Goal: Task Accomplishment & Management: Use online tool/utility

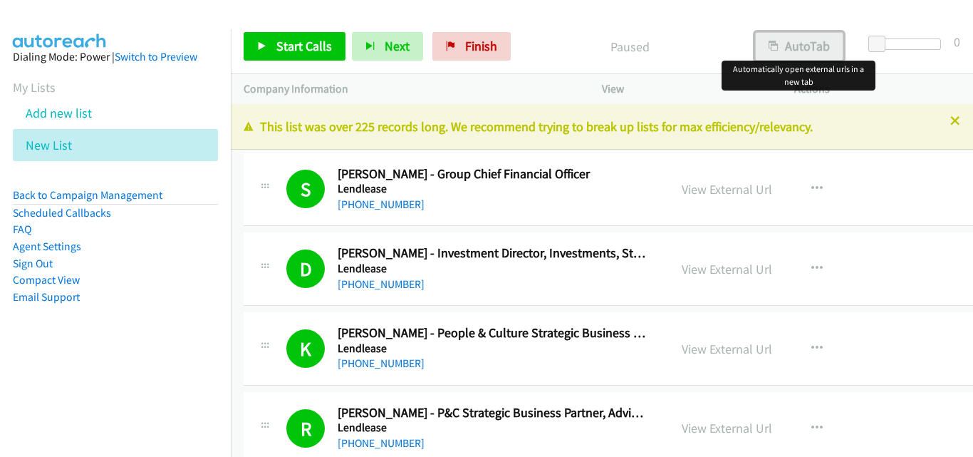
click at [780, 53] on button "AutoTab" at bounding box center [799, 46] width 88 height 29
click at [267, 48] on link "Start Calls" at bounding box center [295, 46] width 102 height 29
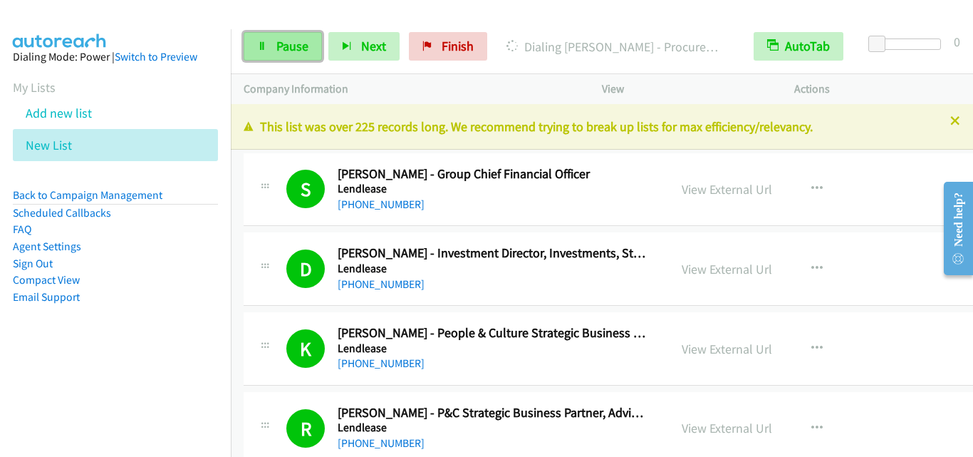
click at [284, 55] on link "Pause" at bounding box center [283, 46] width 78 height 29
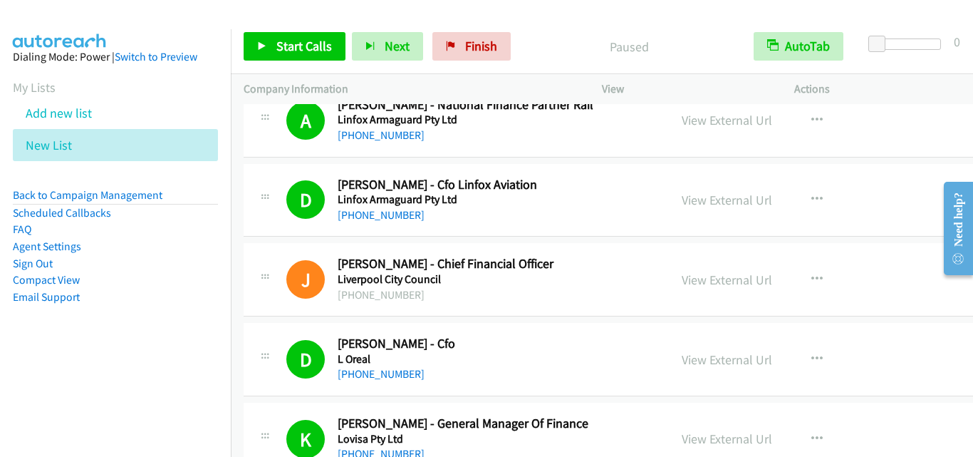
scroll to position [5844, 0]
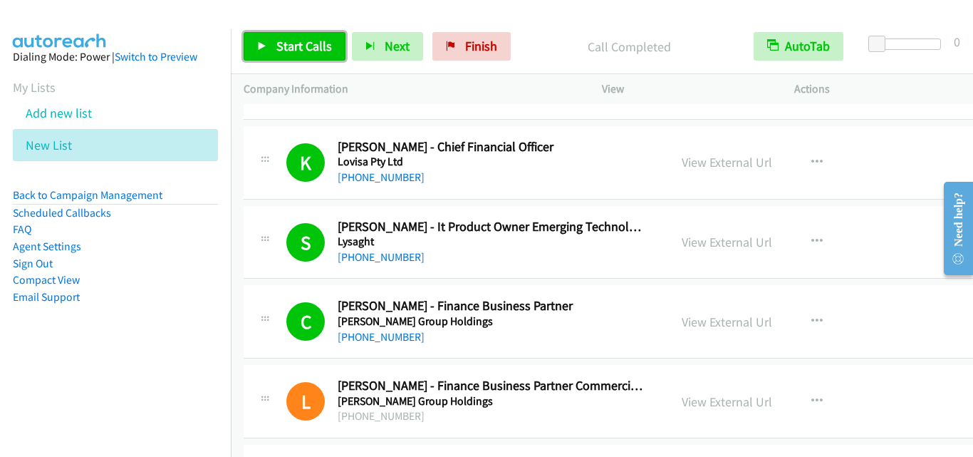
click at [314, 53] on span "Start Calls" at bounding box center [305, 46] width 56 height 16
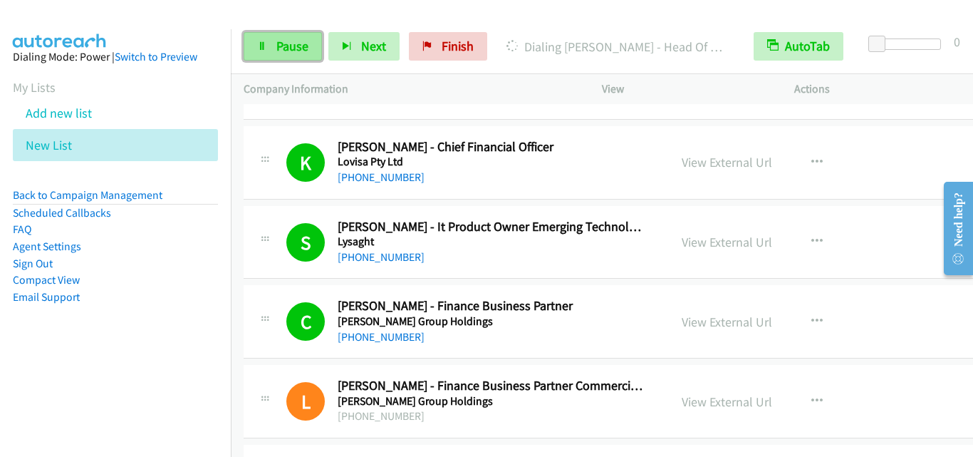
click at [279, 51] on span "Pause" at bounding box center [293, 46] width 32 height 16
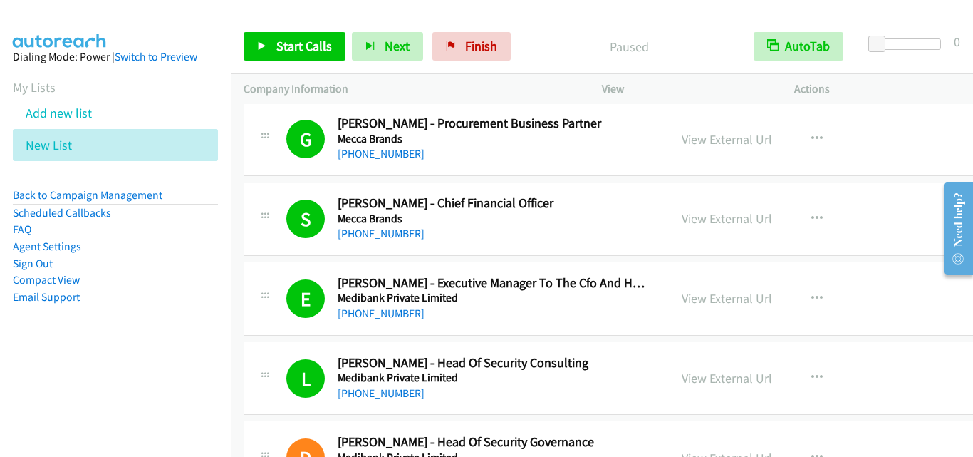
scroll to position [6984, 0]
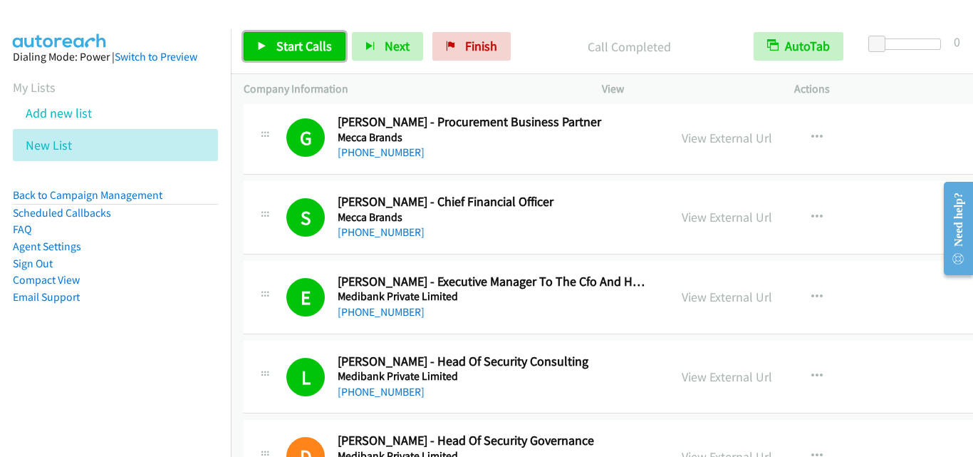
click at [311, 38] on span "Start Calls" at bounding box center [305, 46] width 56 height 16
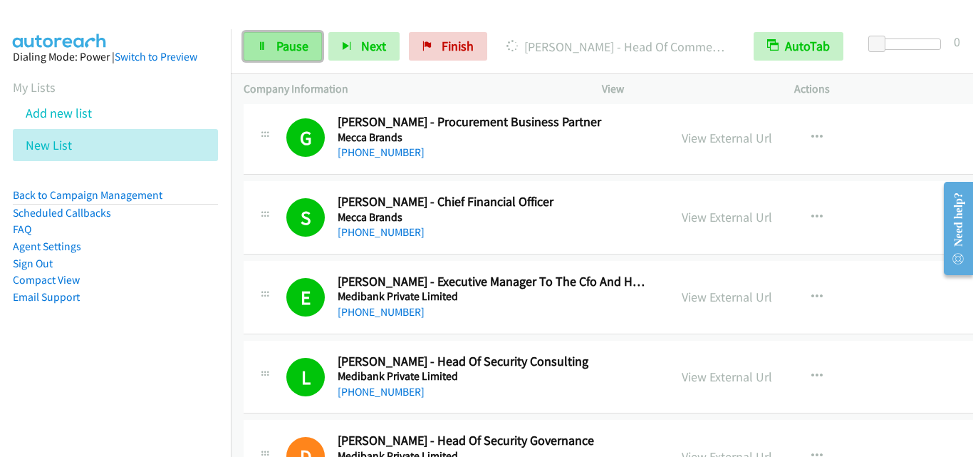
click at [314, 46] on link "Pause" at bounding box center [283, 46] width 78 height 29
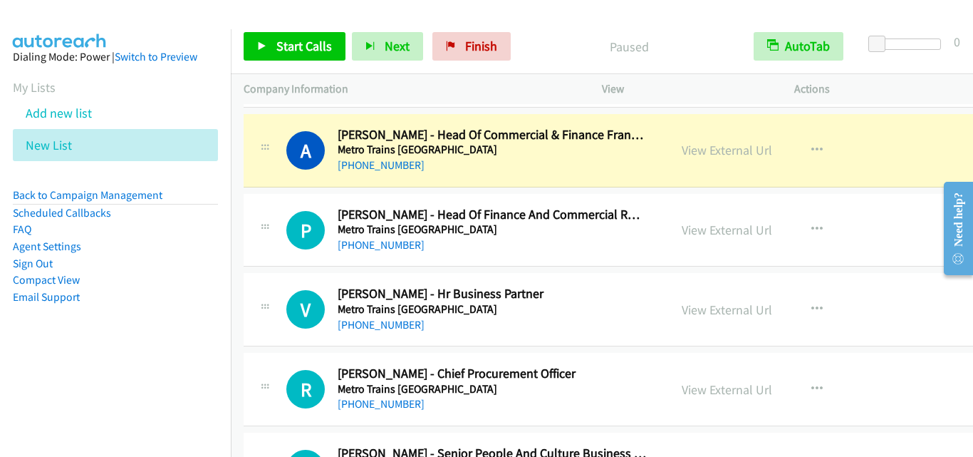
scroll to position [9692, 0]
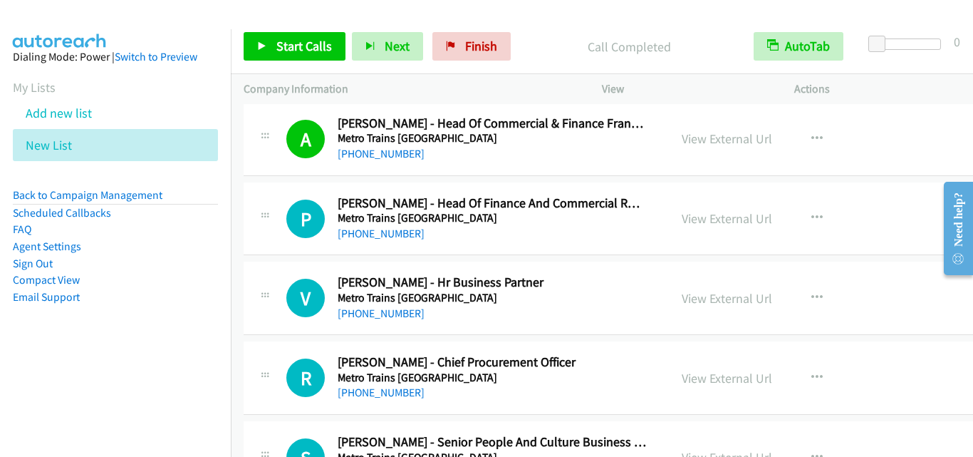
click at [304, 31] on div "Start Calls Pause Next Finish Call Completed AutoTab AutoTab 0" at bounding box center [602, 46] width 743 height 55
click at [303, 48] on span "Start Calls" at bounding box center [305, 46] width 56 height 16
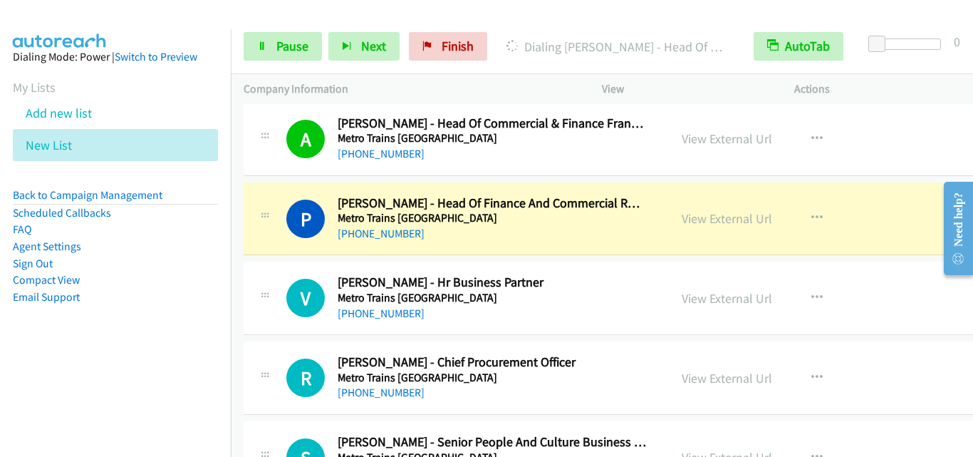
click at [281, 27] on div "Start Calls Pause Next Finish Dialing [PERSON_NAME] - Head Of Finance And Comme…" at bounding box center [602, 46] width 743 height 55
click at [279, 43] on span "Pause" at bounding box center [293, 46] width 32 height 16
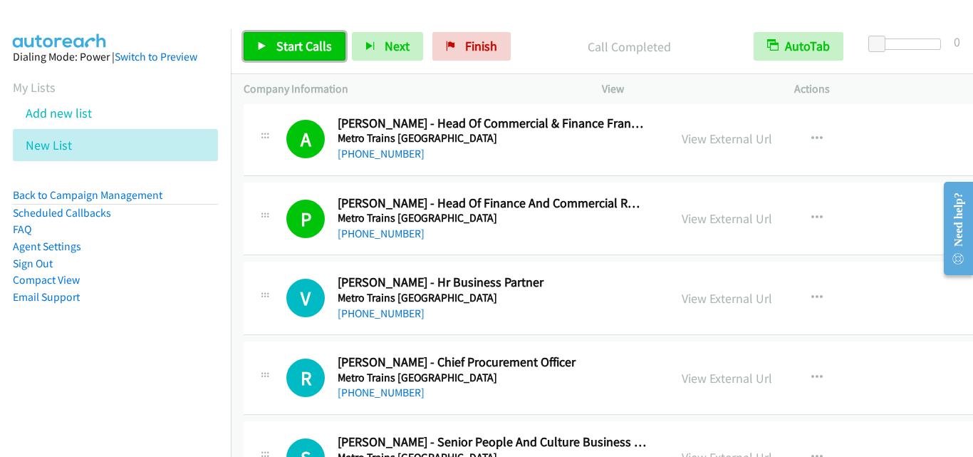
click at [322, 48] on span "Start Calls" at bounding box center [305, 46] width 56 height 16
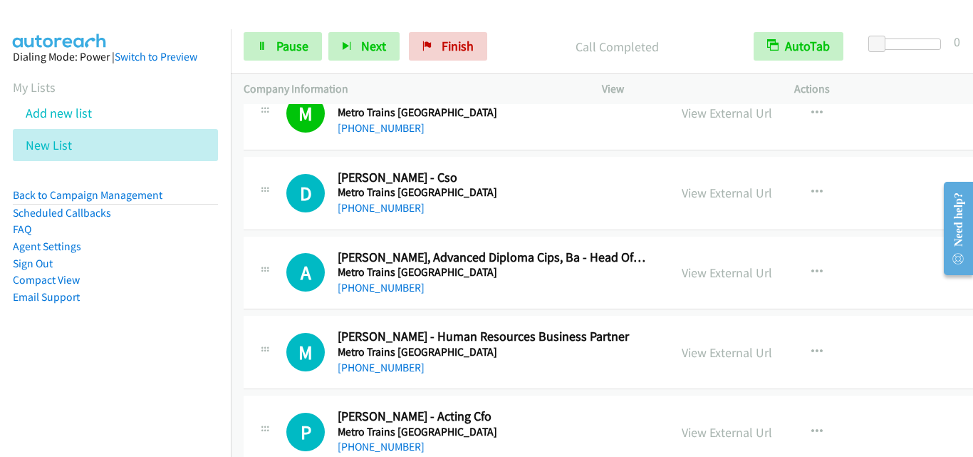
scroll to position [10120, 0]
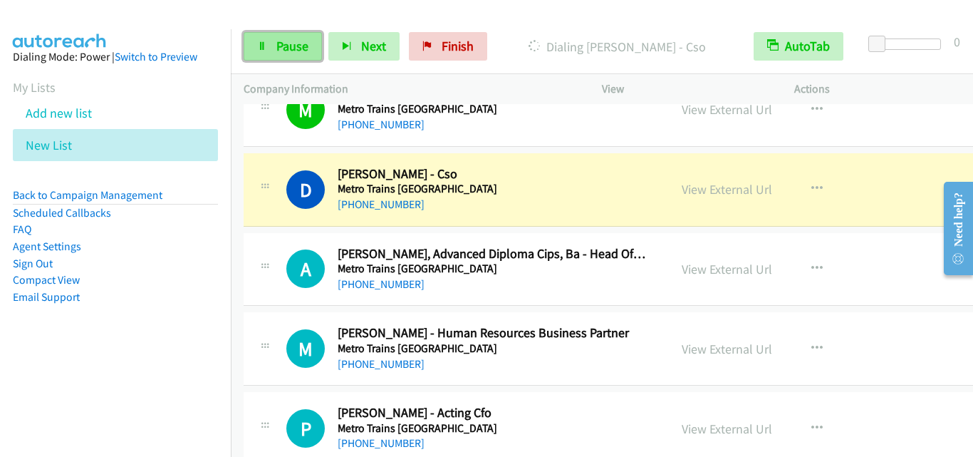
click at [263, 42] on icon at bounding box center [262, 47] width 10 height 10
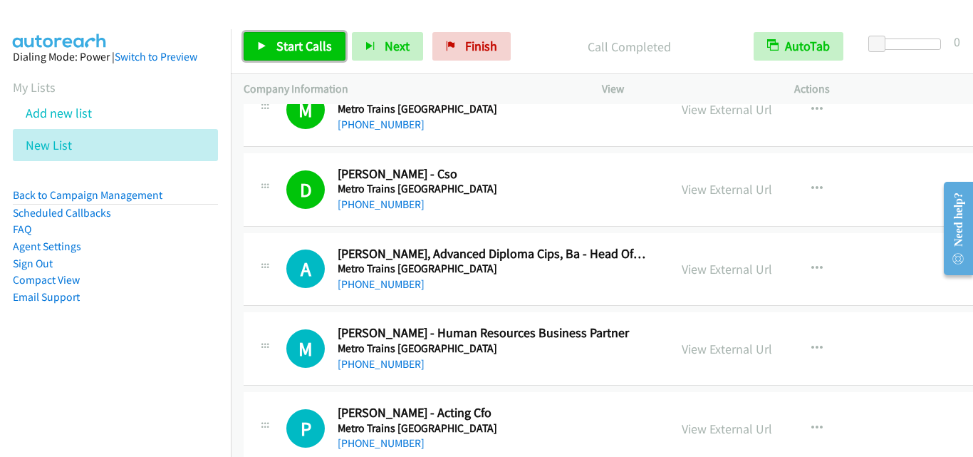
click at [316, 48] on span "Start Calls" at bounding box center [305, 46] width 56 height 16
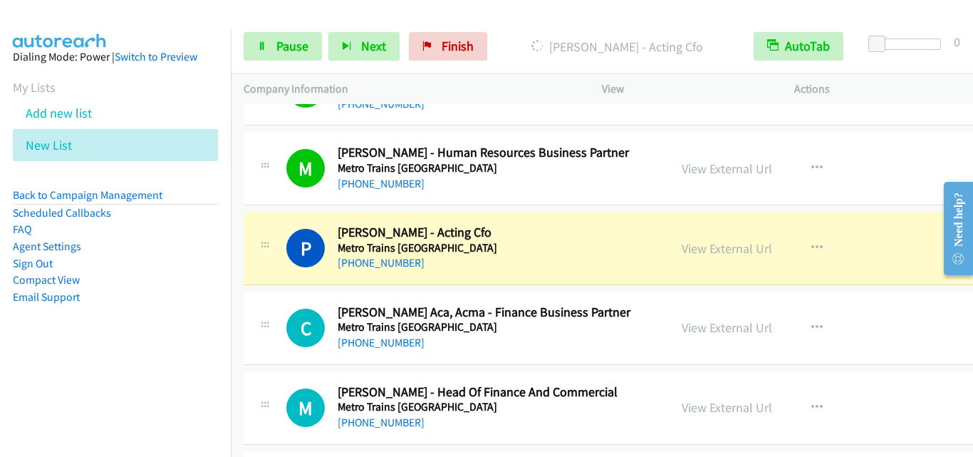
scroll to position [10334, 0]
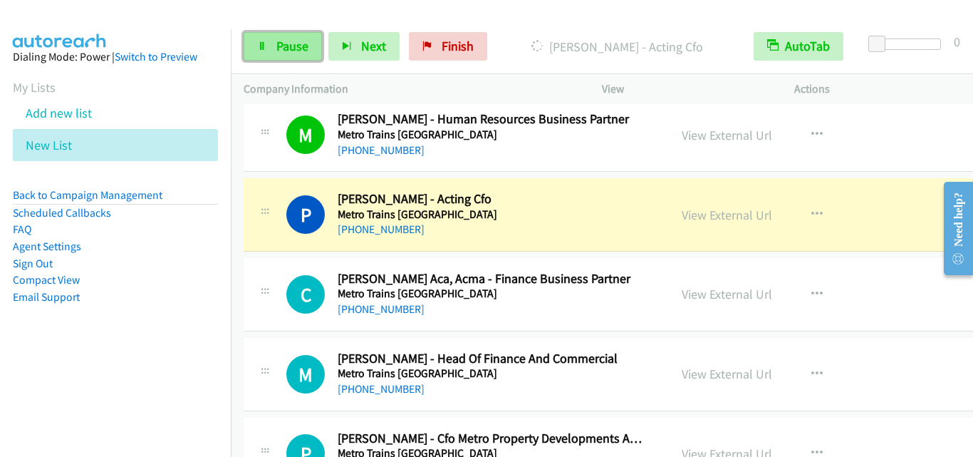
click at [274, 38] on link "Pause" at bounding box center [283, 46] width 78 height 29
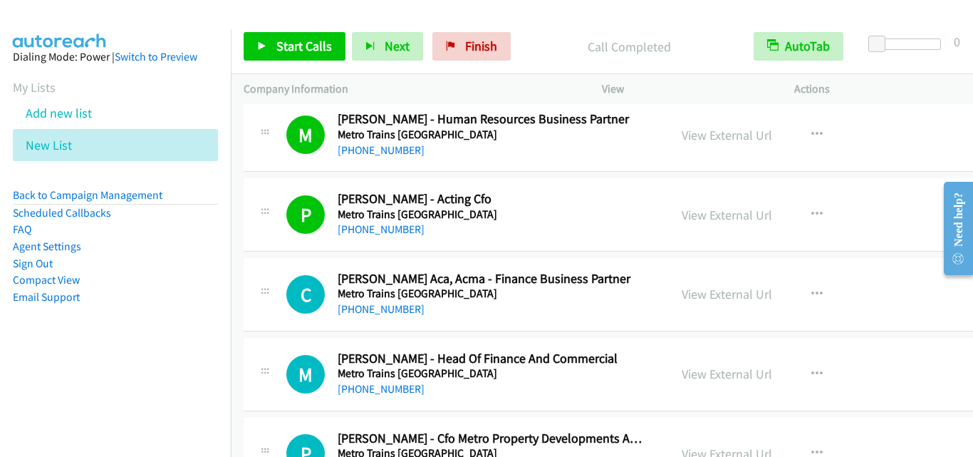
scroll to position [10405, 0]
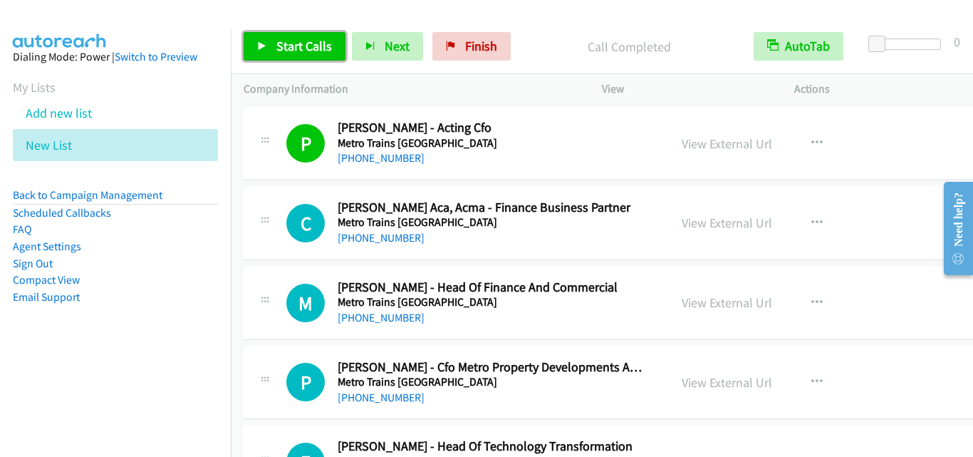
click at [283, 40] on span "Start Calls" at bounding box center [305, 46] width 56 height 16
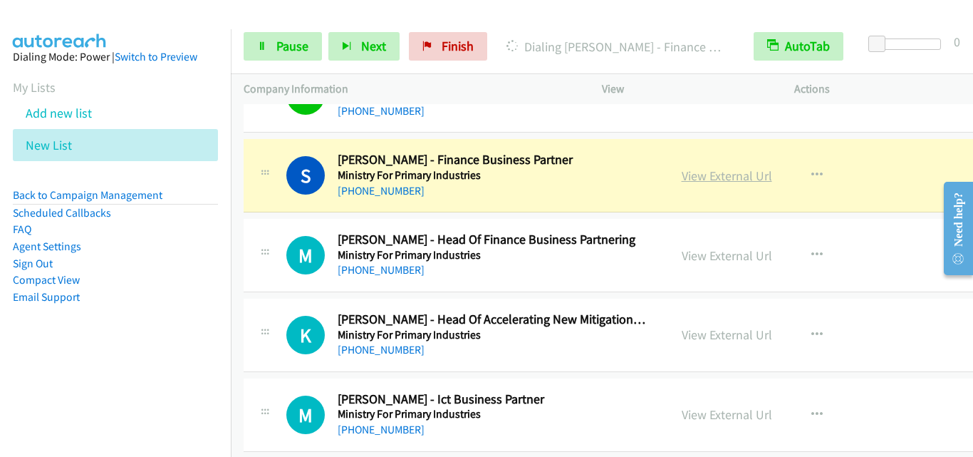
scroll to position [11973, 0]
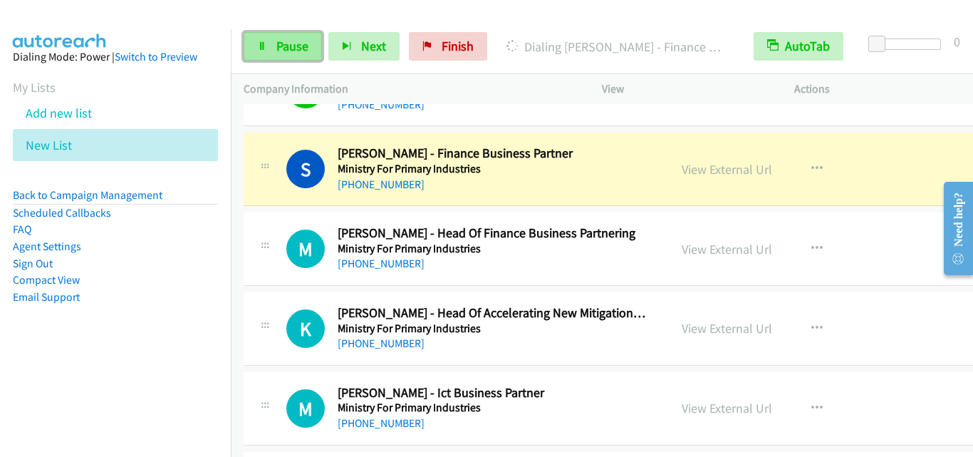
click at [299, 55] on link "Pause" at bounding box center [283, 46] width 78 height 29
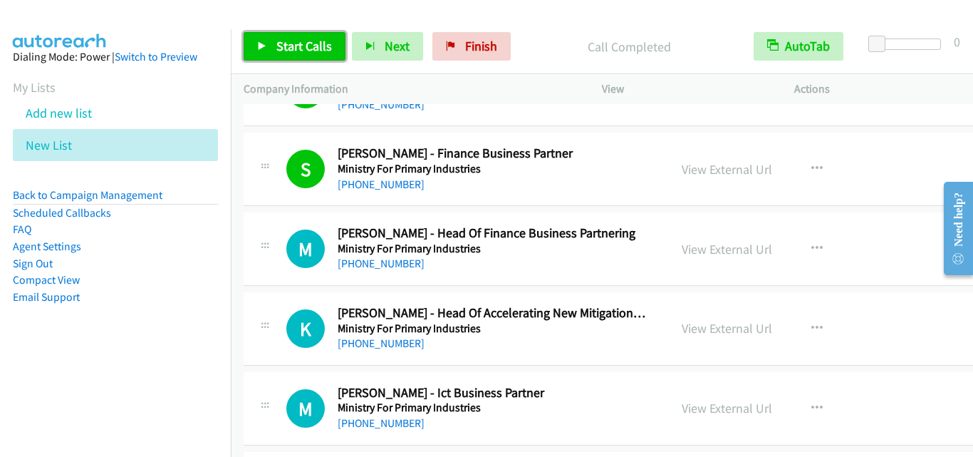
click at [319, 38] on span "Start Calls" at bounding box center [305, 46] width 56 height 16
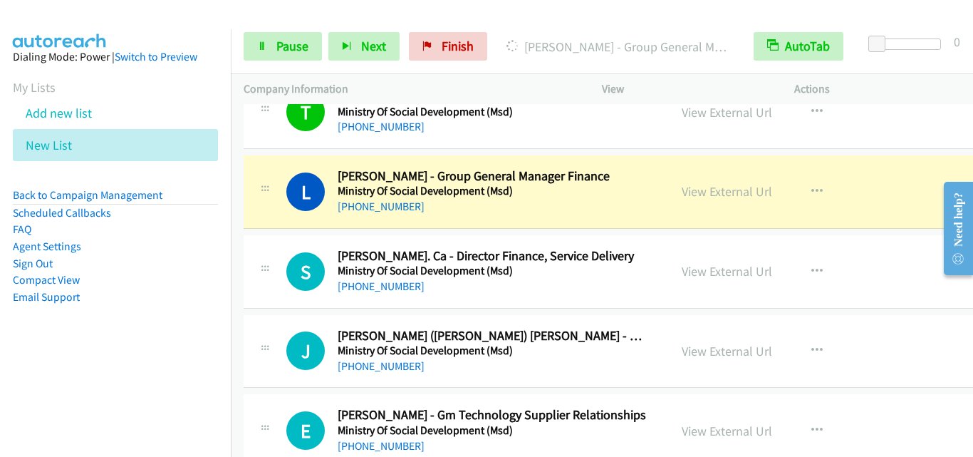
scroll to position [12970, 0]
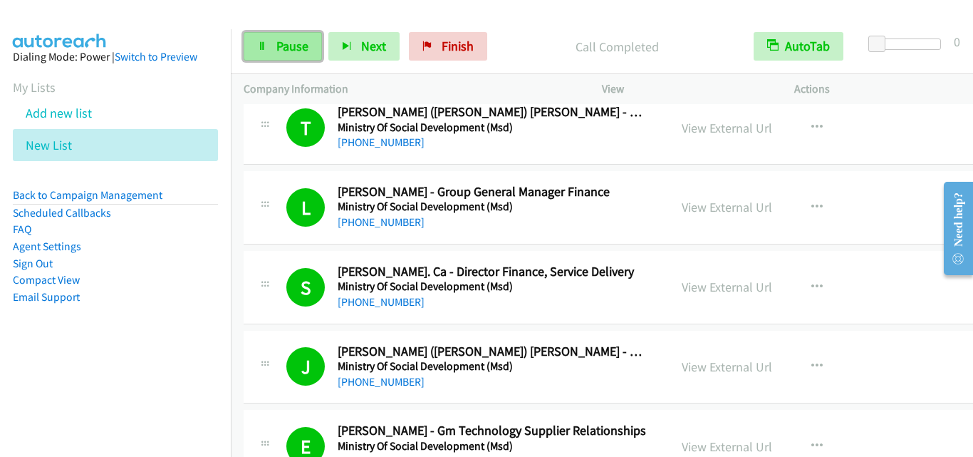
click at [284, 53] on span "Pause" at bounding box center [293, 46] width 32 height 16
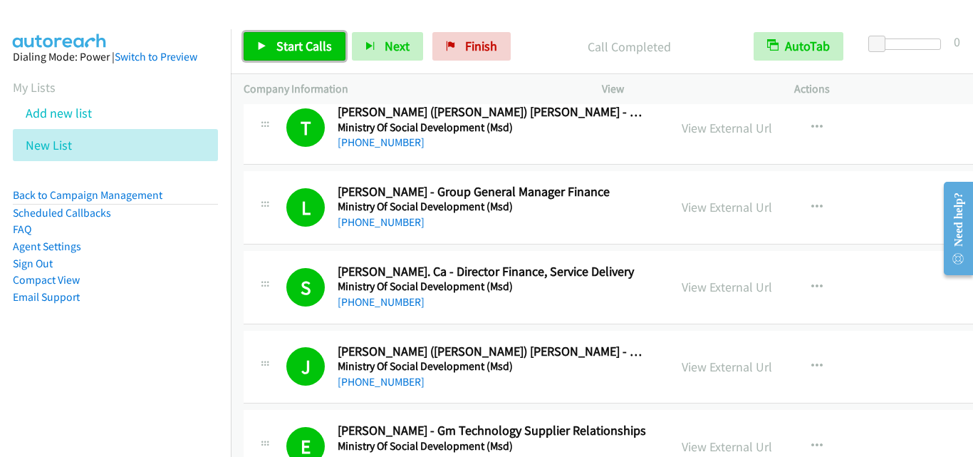
click at [274, 43] on link "Start Calls" at bounding box center [295, 46] width 102 height 29
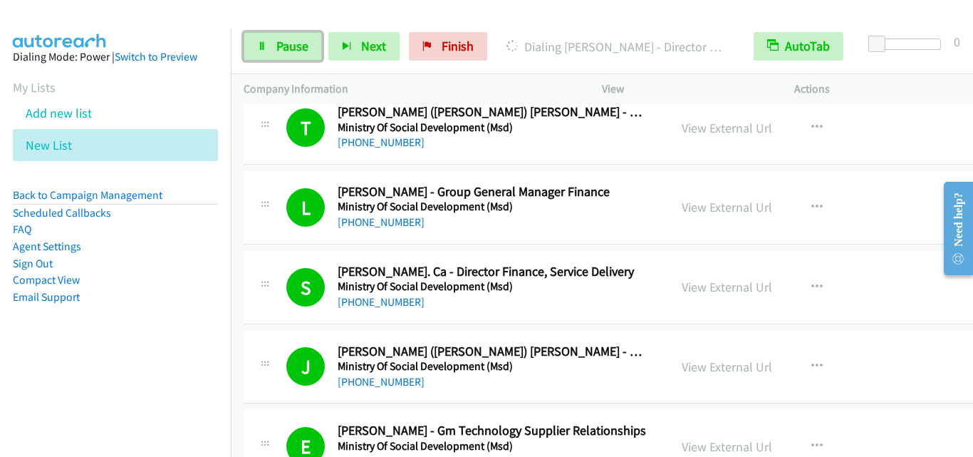
drag, startPoint x: 284, startPoint y: 46, endPoint x: 488, endPoint y: 96, distance: 210.0
click at [286, 45] on span "Pause" at bounding box center [293, 46] width 32 height 16
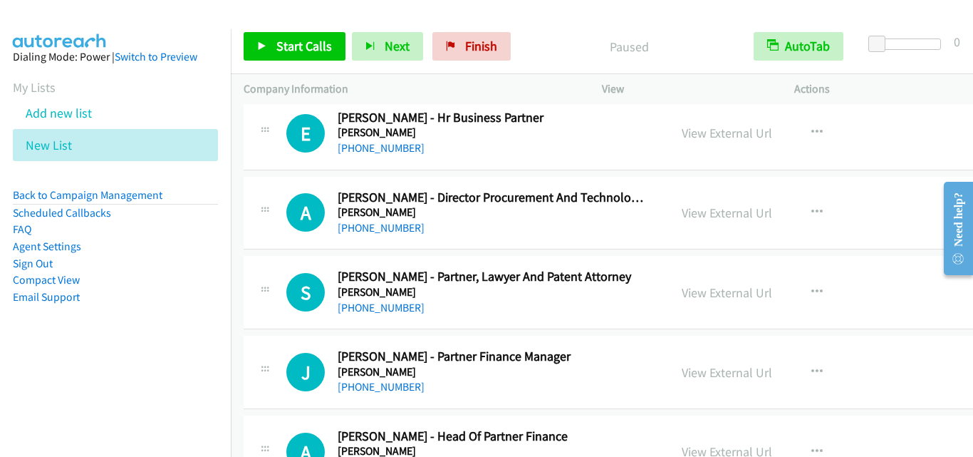
scroll to position [13826, 0]
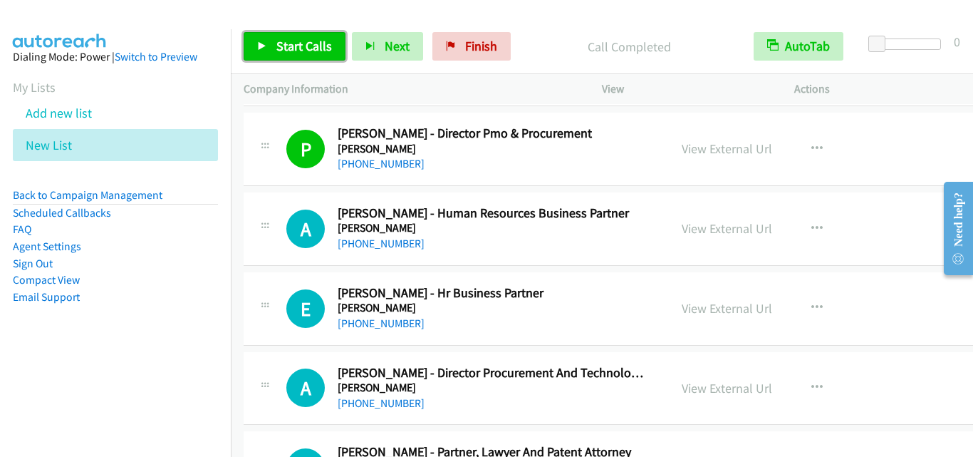
click at [285, 36] on link "Start Calls" at bounding box center [295, 46] width 102 height 29
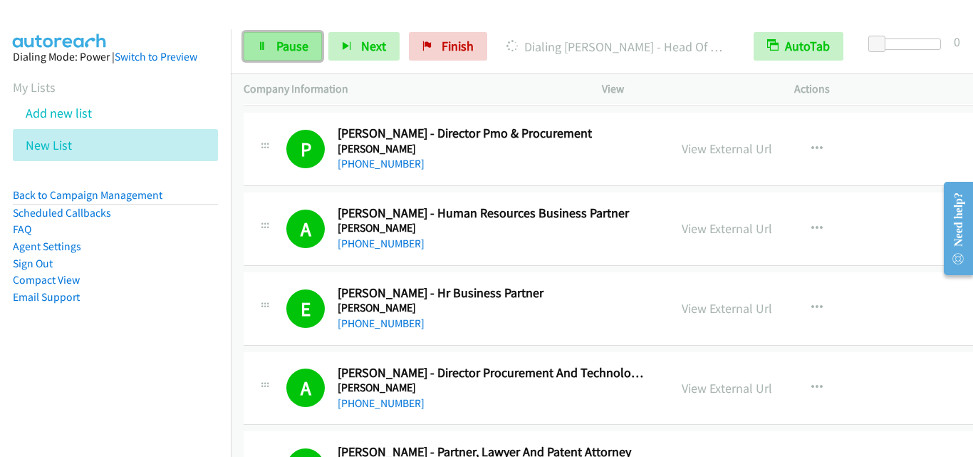
click at [287, 38] on span "Pause" at bounding box center [293, 46] width 32 height 16
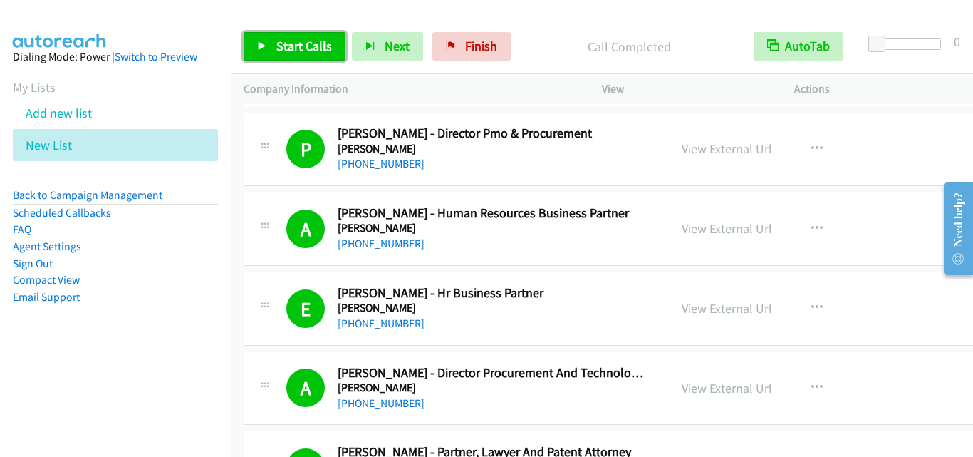
click at [319, 44] on span "Start Calls" at bounding box center [305, 46] width 56 height 16
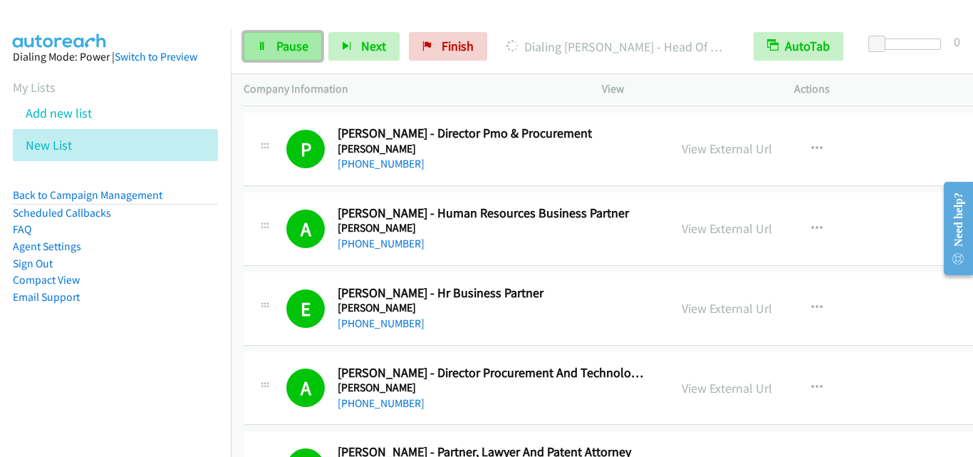
click at [283, 53] on span "Pause" at bounding box center [293, 46] width 32 height 16
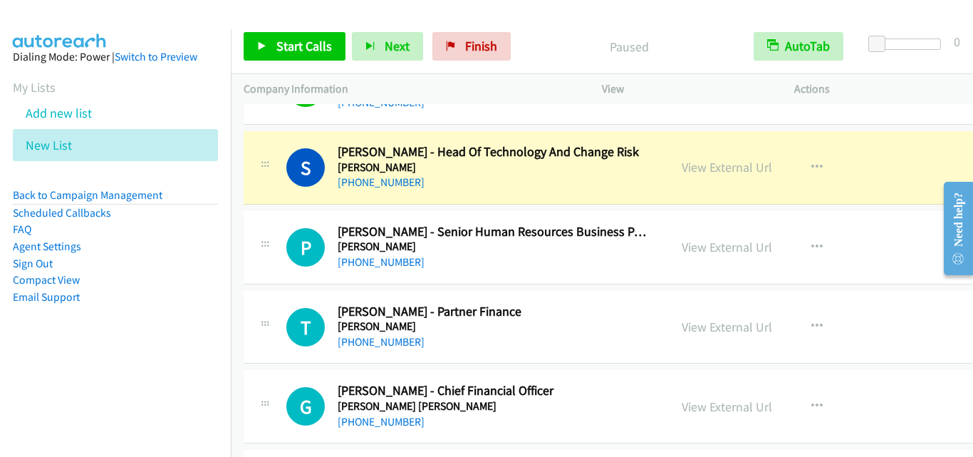
scroll to position [14681, 0]
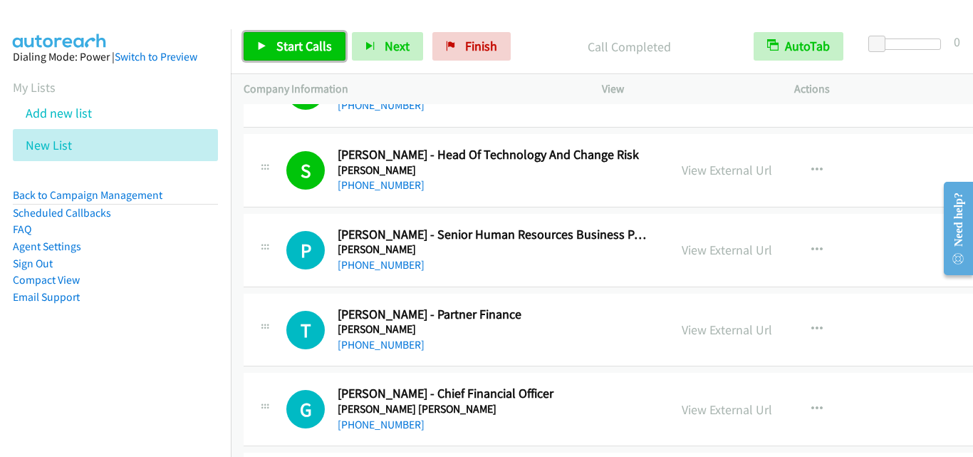
click at [304, 58] on link "Start Calls" at bounding box center [295, 46] width 102 height 29
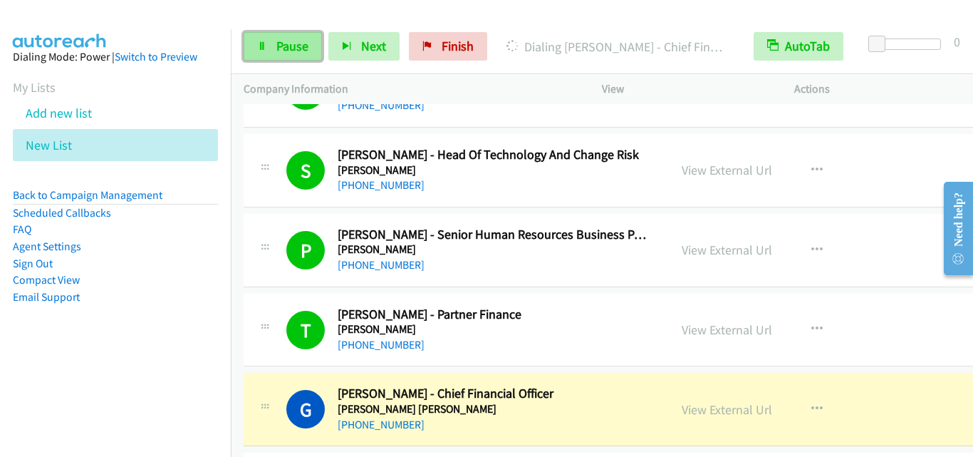
click at [275, 44] on link "Pause" at bounding box center [283, 46] width 78 height 29
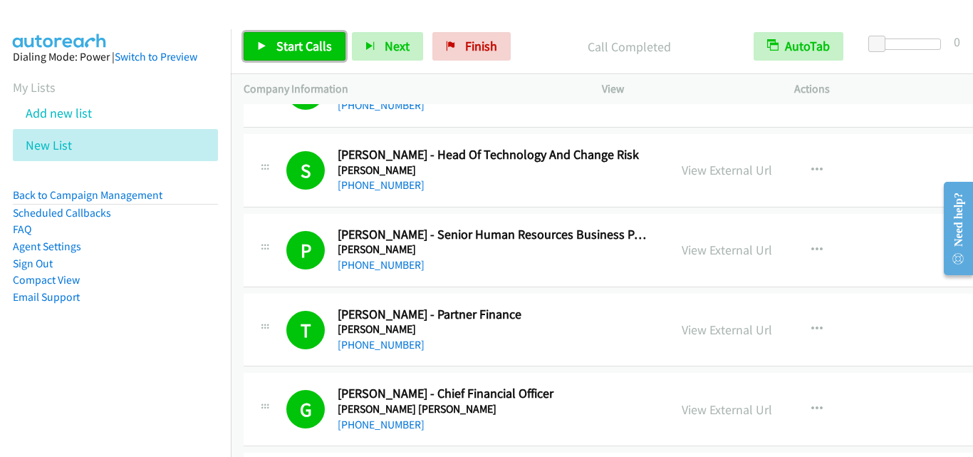
click at [305, 49] on span "Start Calls" at bounding box center [305, 46] width 56 height 16
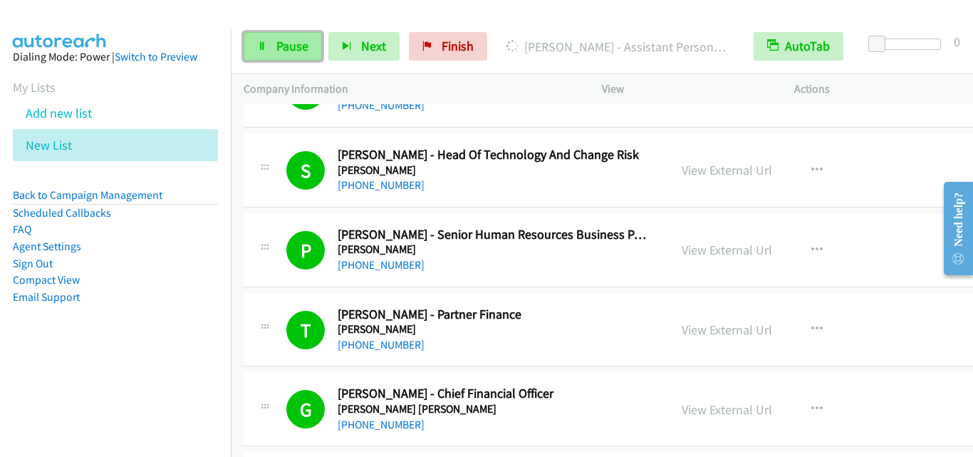
click at [299, 41] on span "Pause" at bounding box center [293, 46] width 32 height 16
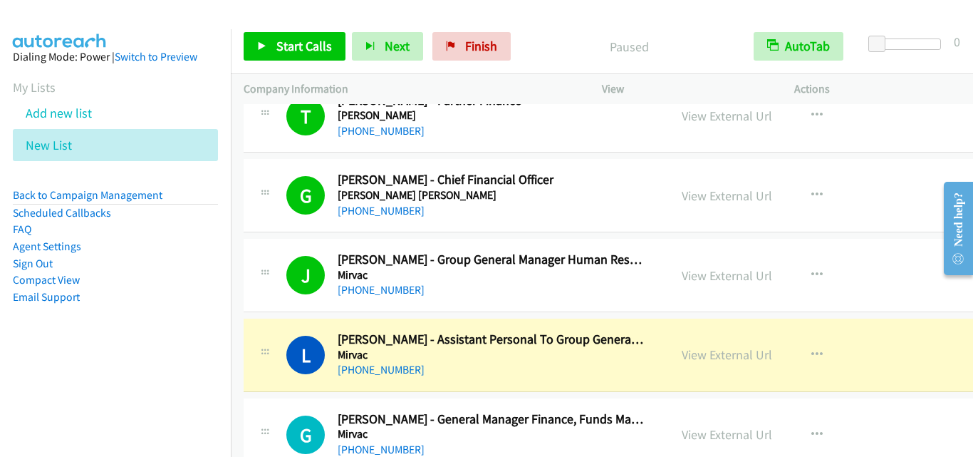
scroll to position [14966, 0]
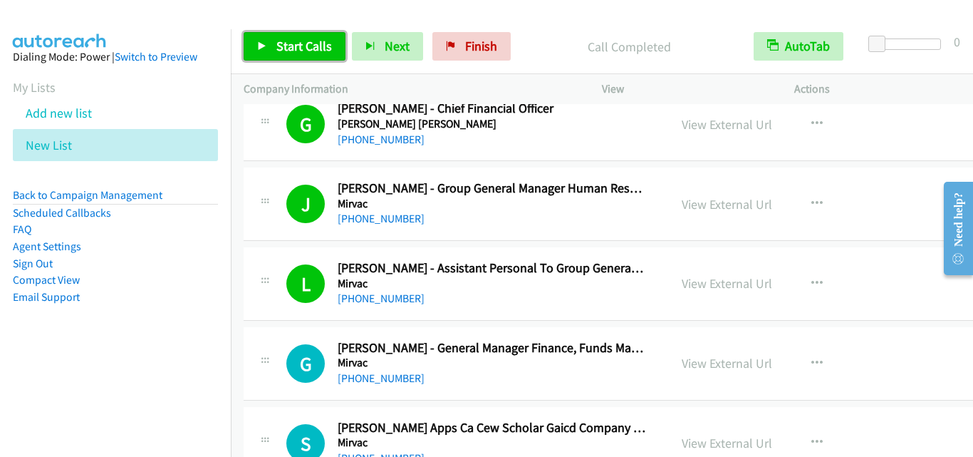
drag, startPoint x: 310, startPoint y: 47, endPoint x: 368, endPoint y: 16, distance: 65.4
click at [309, 48] on span "Start Calls" at bounding box center [305, 46] width 56 height 16
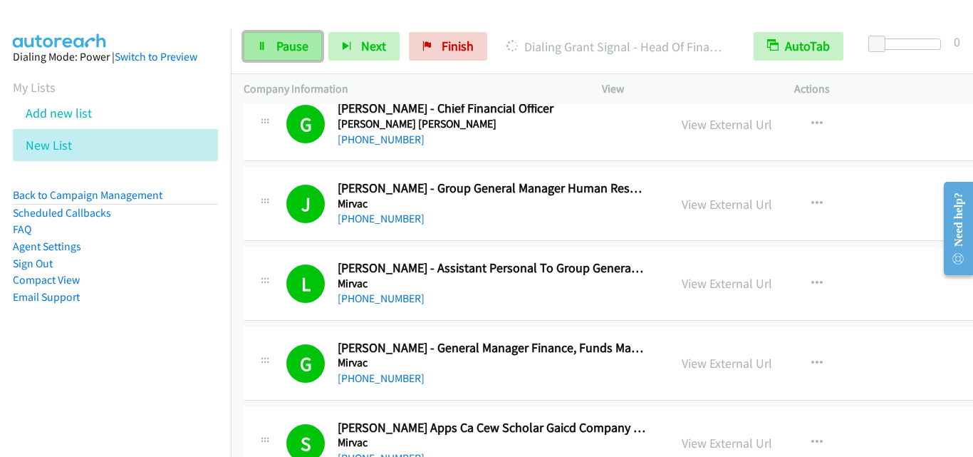
click at [279, 47] on span "Pause" at bounding box center [293, 46] width 32 height 16
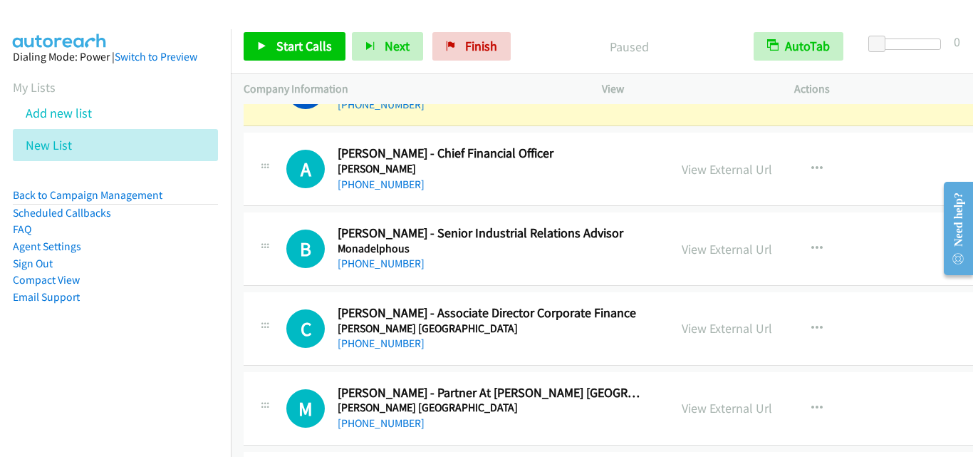
scroll to position [16106, 0]
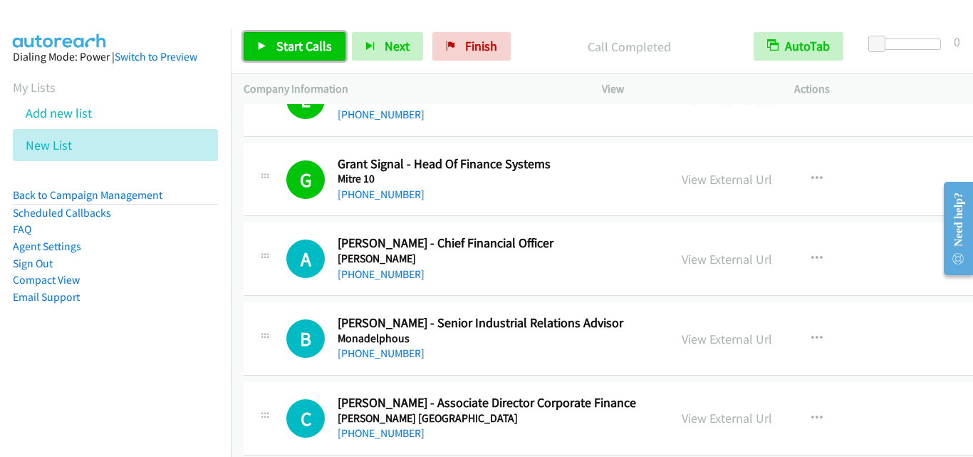
click at [314, 41] on span "Start Calls" at bounding box center [305, 46] width 56 height 16
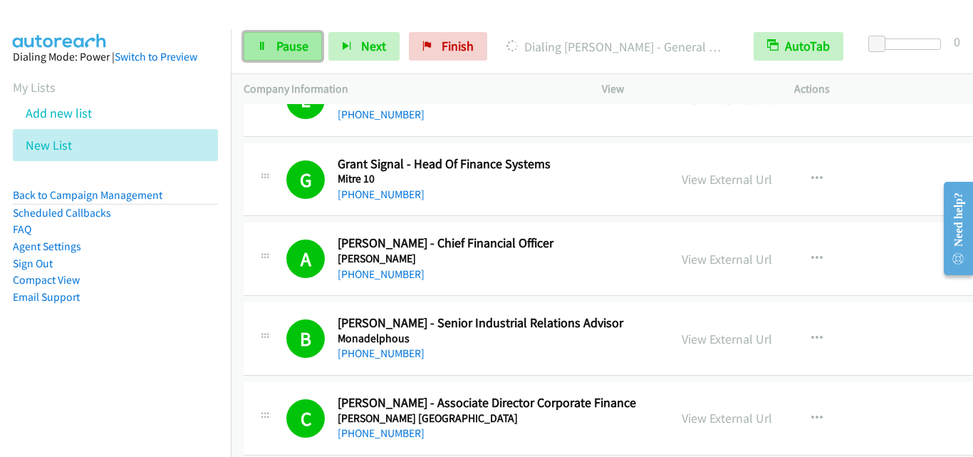
click at [303, 43] on span "Pause" at bounding box center [293, 46] width 32 height 16
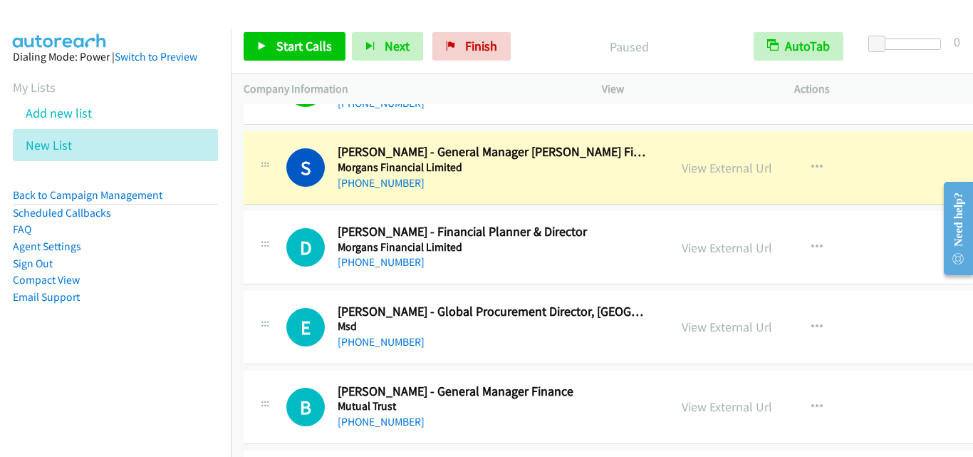
scroll to position [16676, 0]
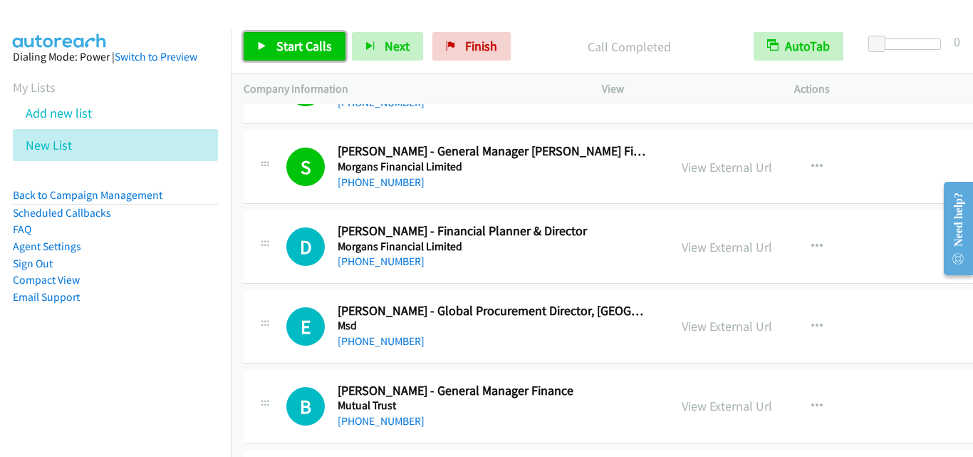
click at [319, 46] on span "Start Calls" at bounding box center [305, 46] width 56 height 16
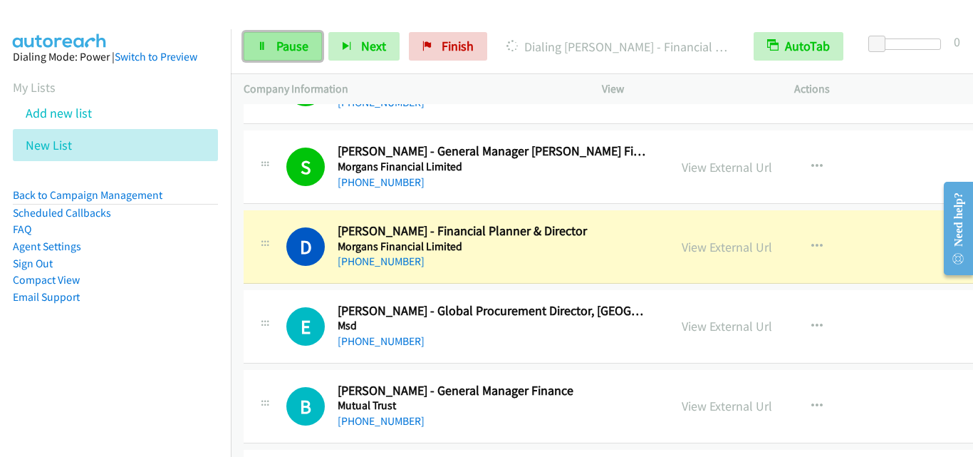
click at [278, 47] on span "Pause" at bounding box center [293, 46] width 32 height 16
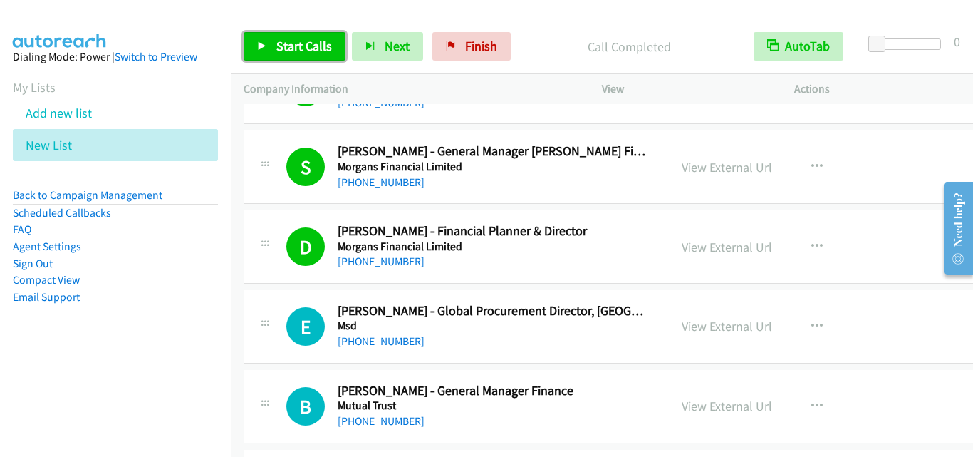
click at [319, 54] on link "Start Calls" at bounding box center [295, 46] width 102 height 29
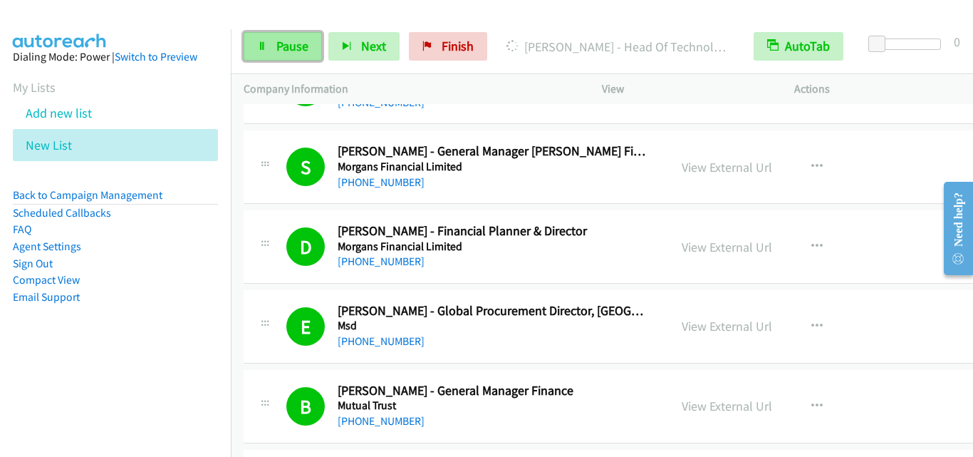
click at [273, 42] on link "Pause" at bounding box center [283, 46] width 78 height 29
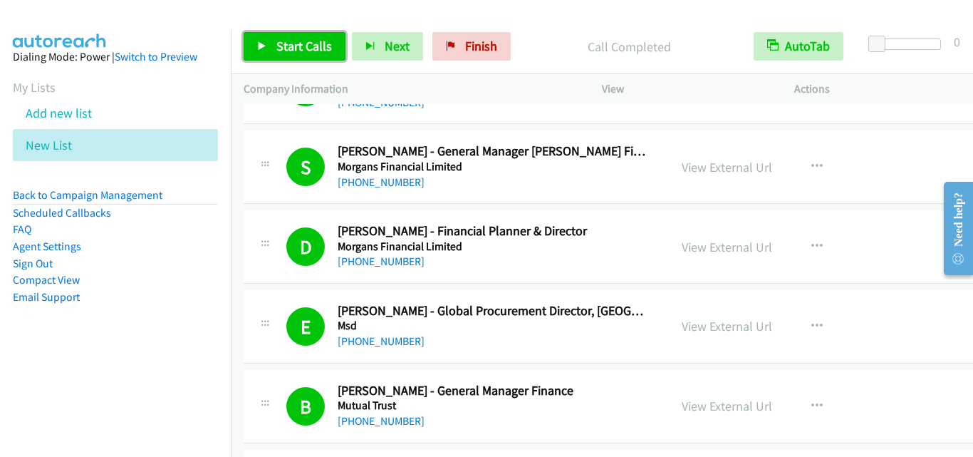
click at [309, 48] on span "Start Calls" at bounding box center [305, 46] width 56 height 16
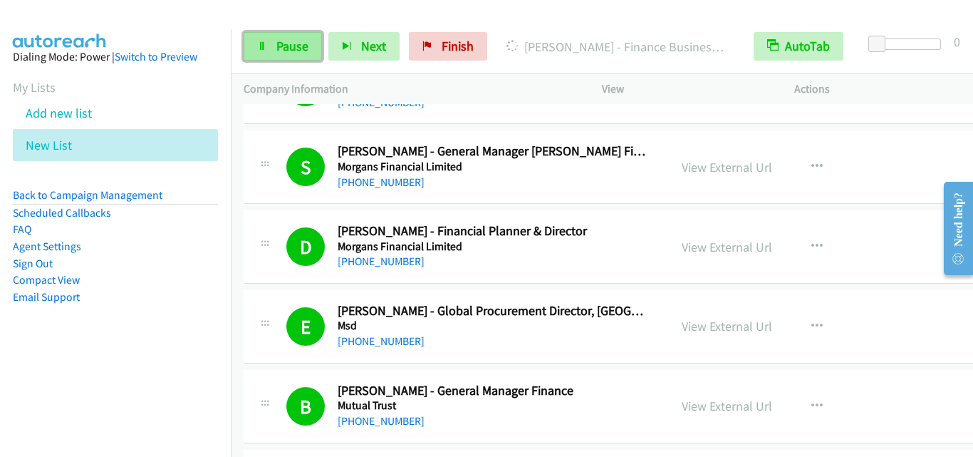
click at [279, 46] on span "Pause" at bounding box center [293, 46] width 32 height 16
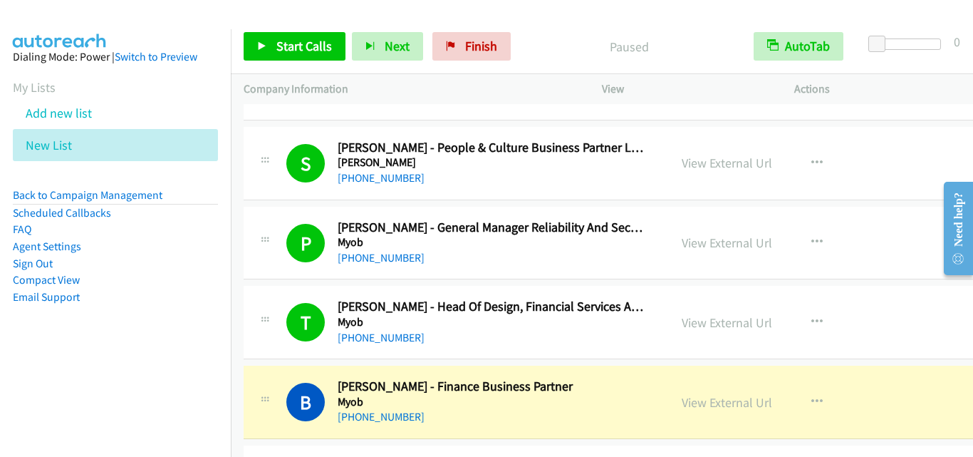
scroll to position [17531, 0]
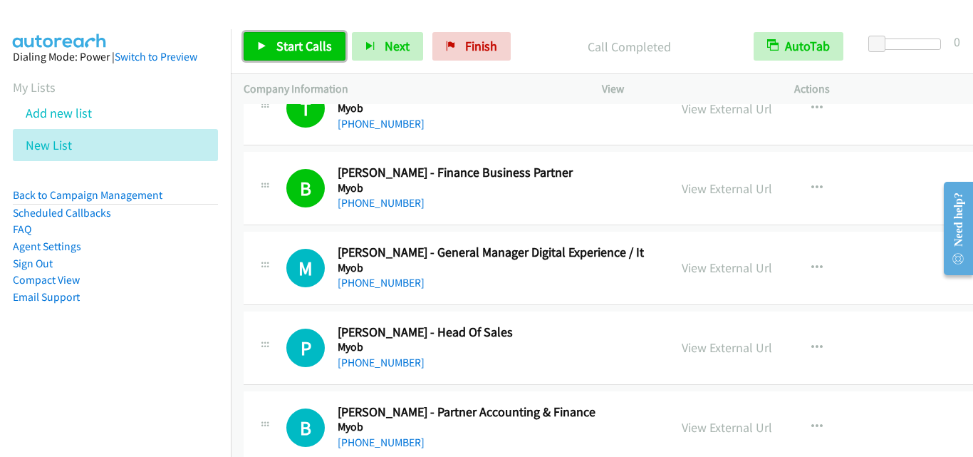
click at [304, 40] on span "Start Calls" at bounding box center [305, 46] width 56 height 16
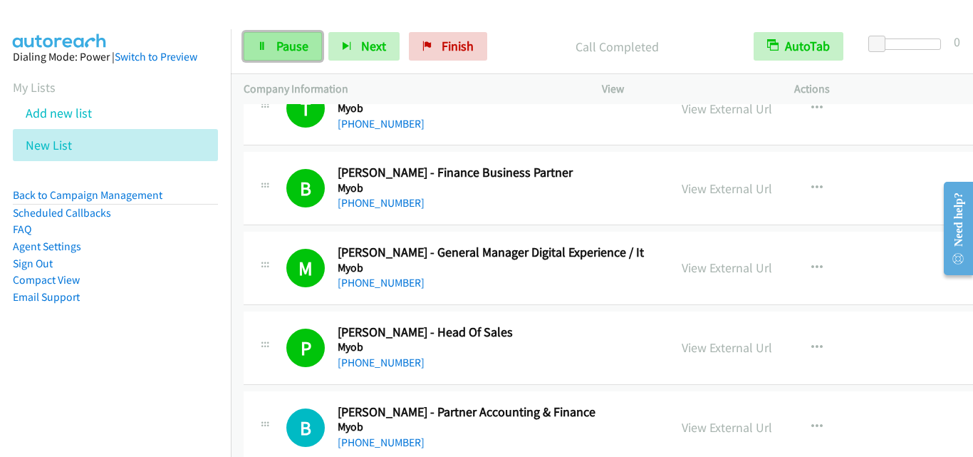
click at [283, 41] on span "Pause" at bounding box center [293, 46] width 32 height 16
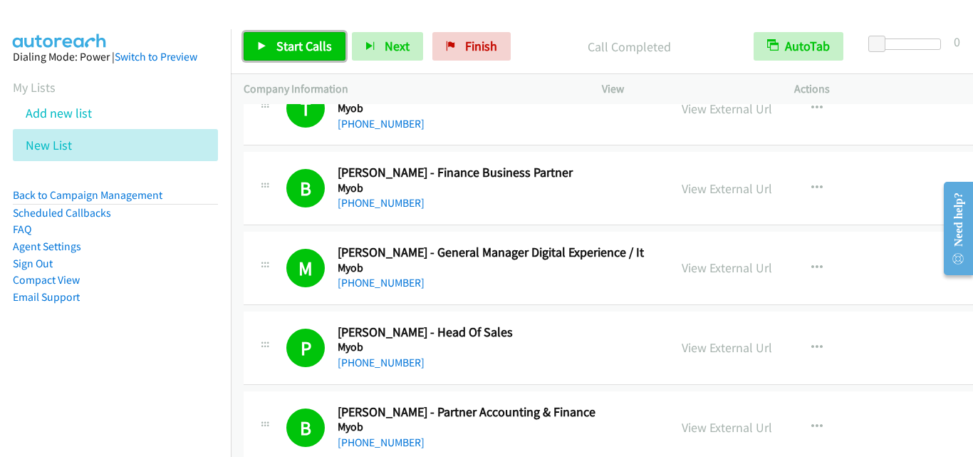
click at [301, 42] on span "Start Calls" at bounding box center [305, 46] width 56 height 16
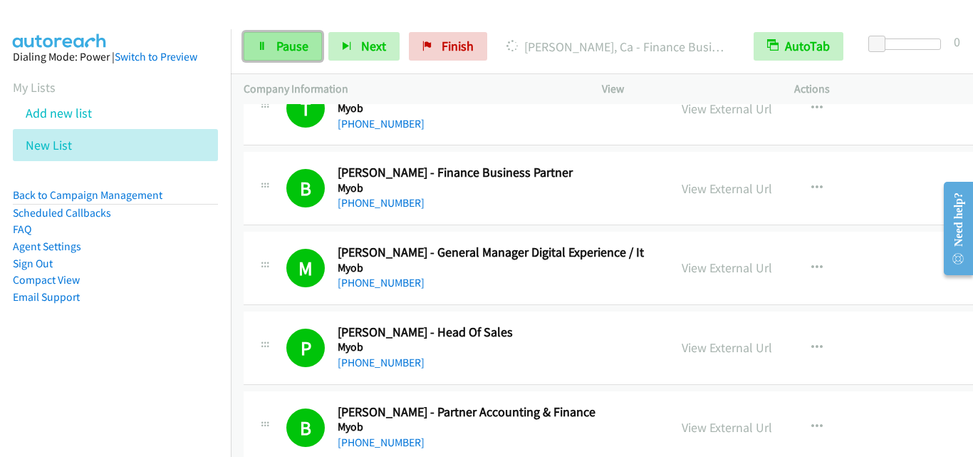
click at [268, 46] on link "Pause" at bounding box center [283, 46] width 78 height 29
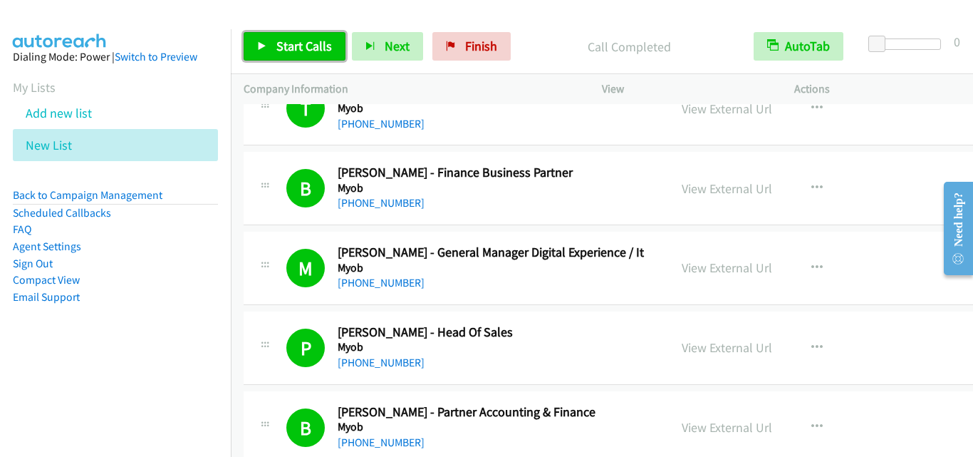
click at [304, 44] on span "Start Calls" at bounding box center [305, 46] width 56 height 16
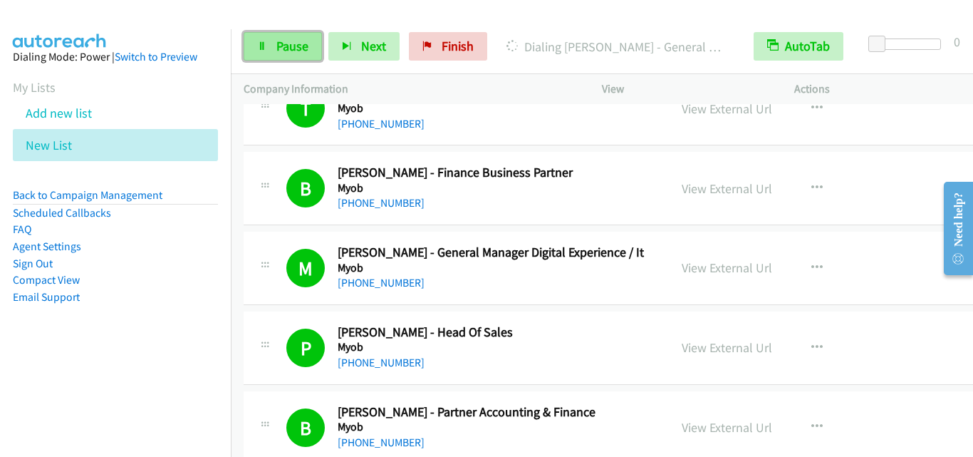
click at [290, 53] on span "Pause" at bounding box center [293, 46] width 32 height 16
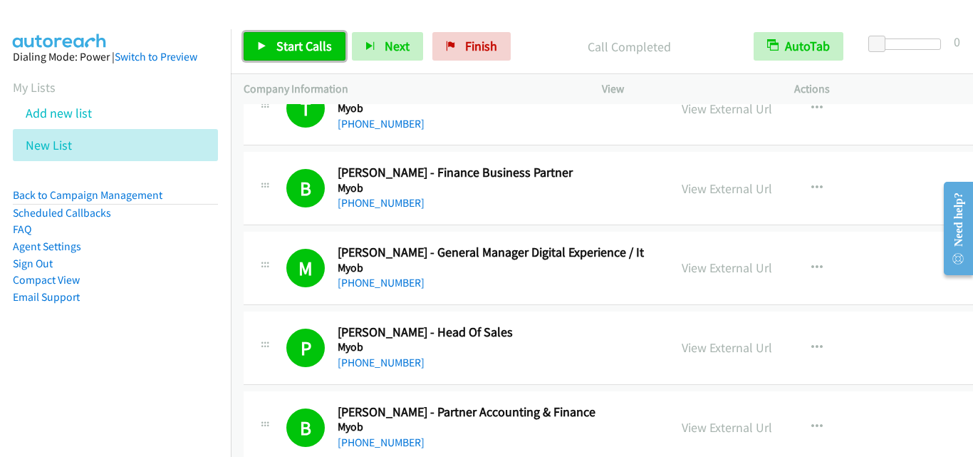
drag, startPoint x: 282, startPoint y: 35, endPoint x: 458, endPoint y: 3, distance: 178.9
click at [282, 36] on link "Start Calls" at bounding box center [295, 46] width 102 height 29
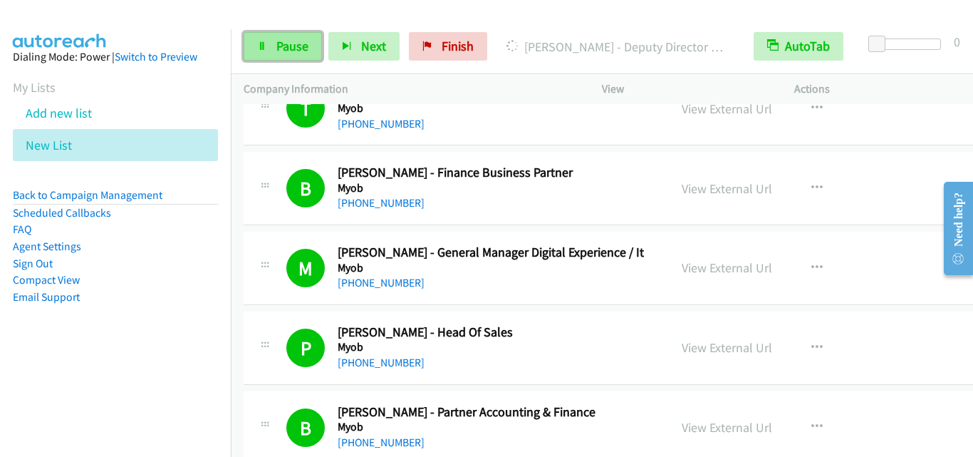
click at [301, 45] on span "Pause" at bounding box center [293, 46] width 32 height 16
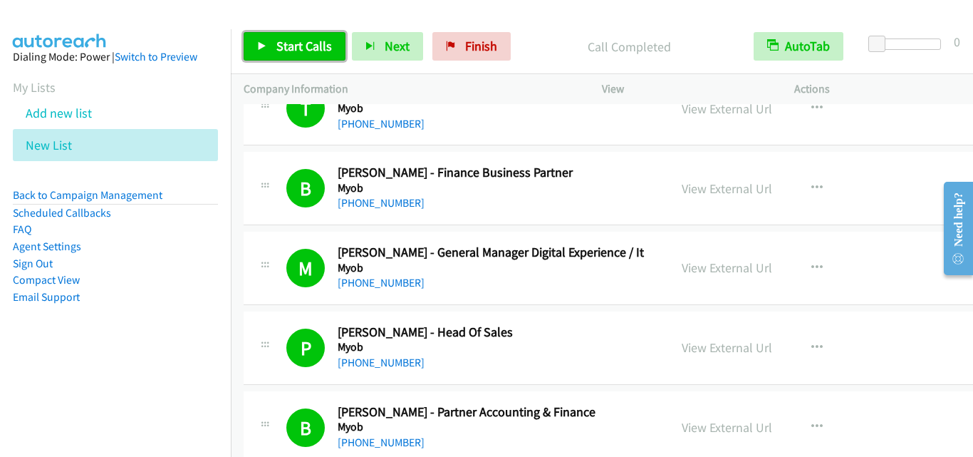
click at [318, 43] on span "Start Calls" at bounding box center [305, 46] width 56 height 16
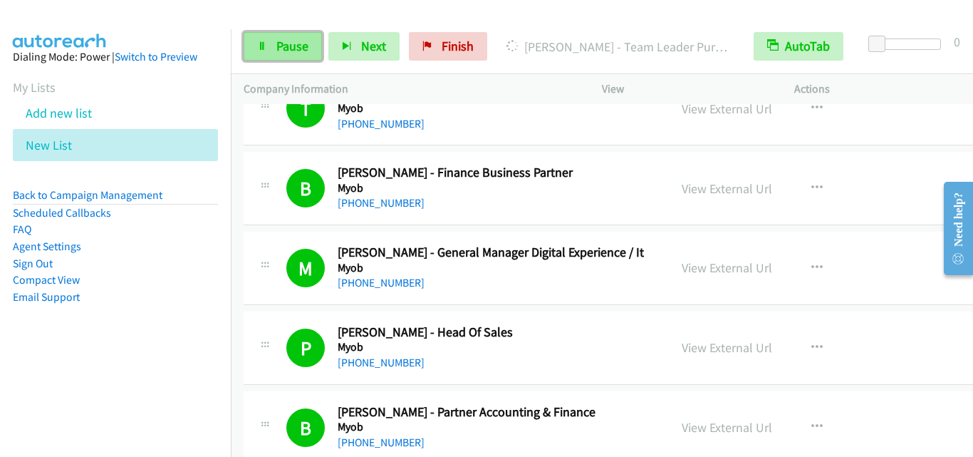
click at [298, 53] on span "Pause" at bounding box center [293, 46] width 32 height 16
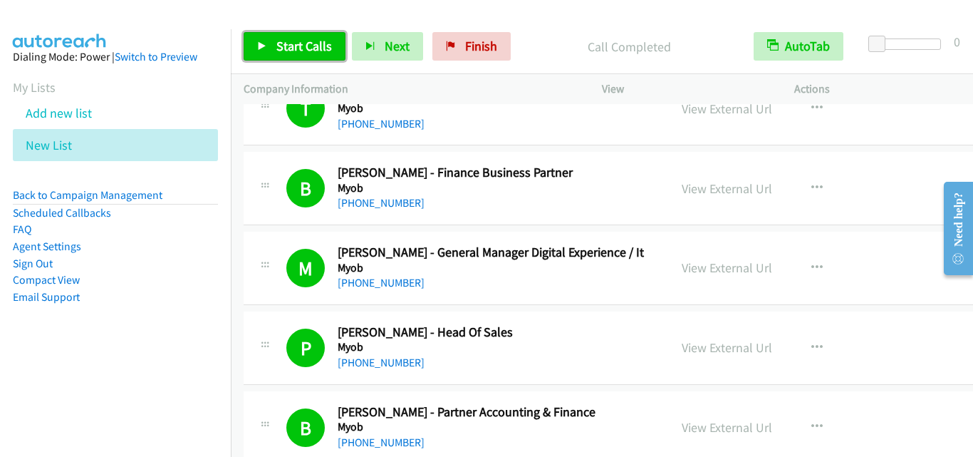
click at [299, 48] on span "Start Calls" at bounding box center [305, 46] width 56 height 16
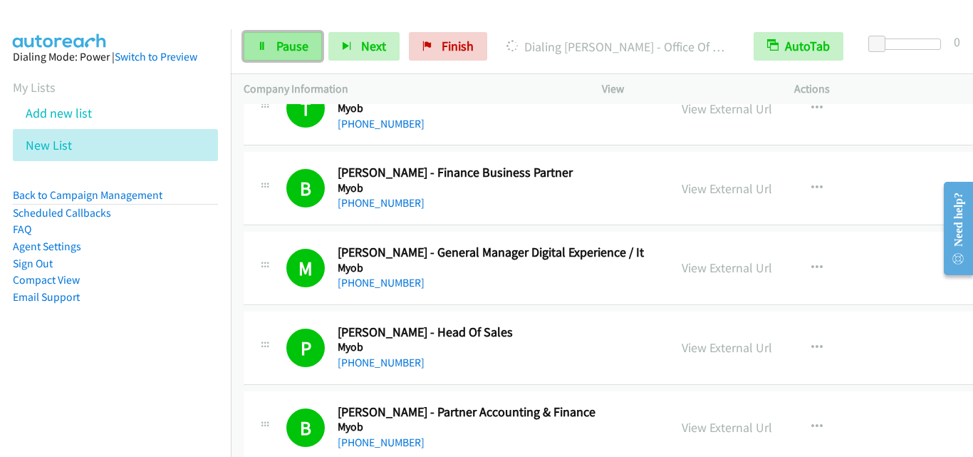
click at [301, 46] on span "Pause" at bounding box center [293, 46] width 32 height 16
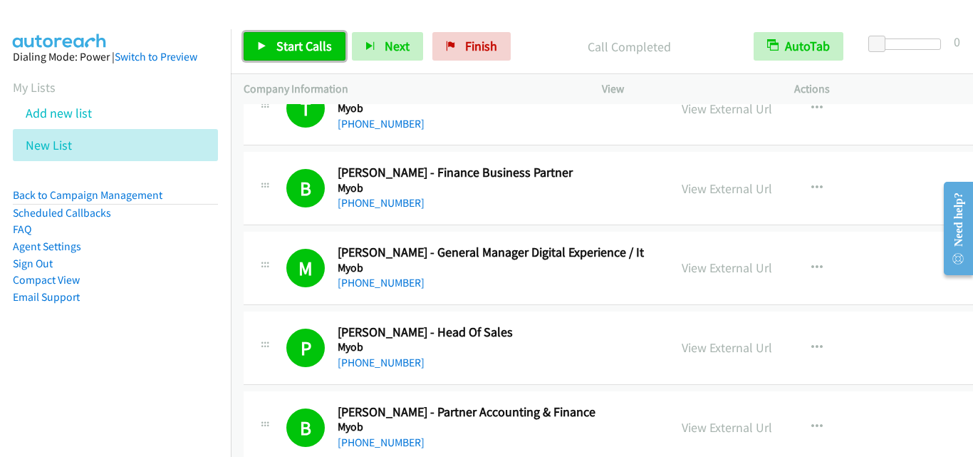
click at [283, 36] on link "Start Calls" at bounding box center [295, 46] width 102 height 29
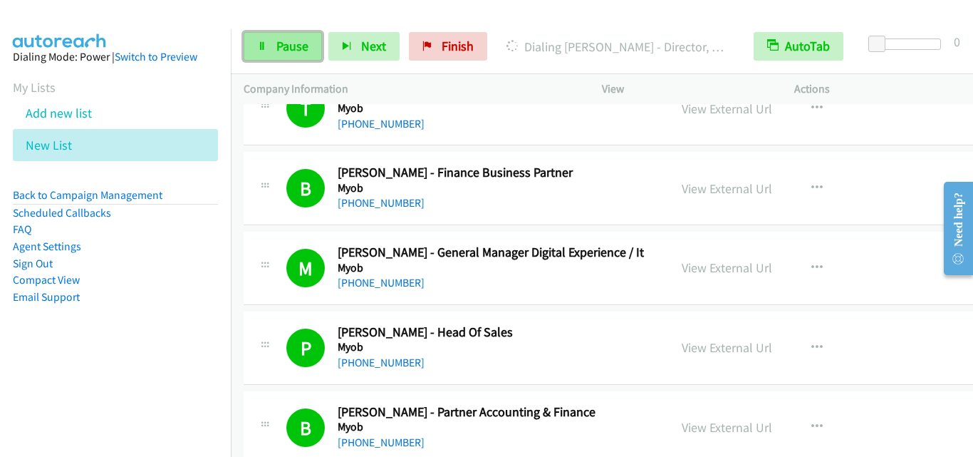
click at [307, 45] on span "Pause" at bounding box center [293, 46] width 32 height 16
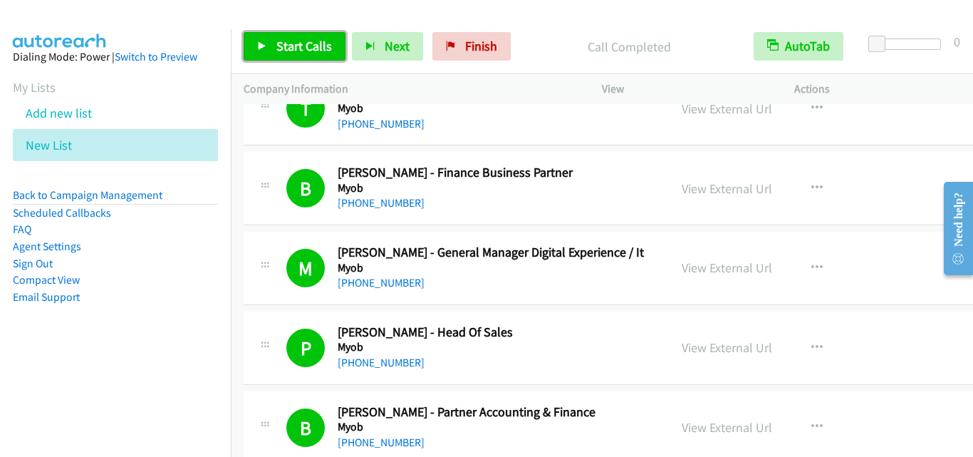
click at [290, 44] on span "Start Calls" at bounding box center [305, 46] width 56 height 16
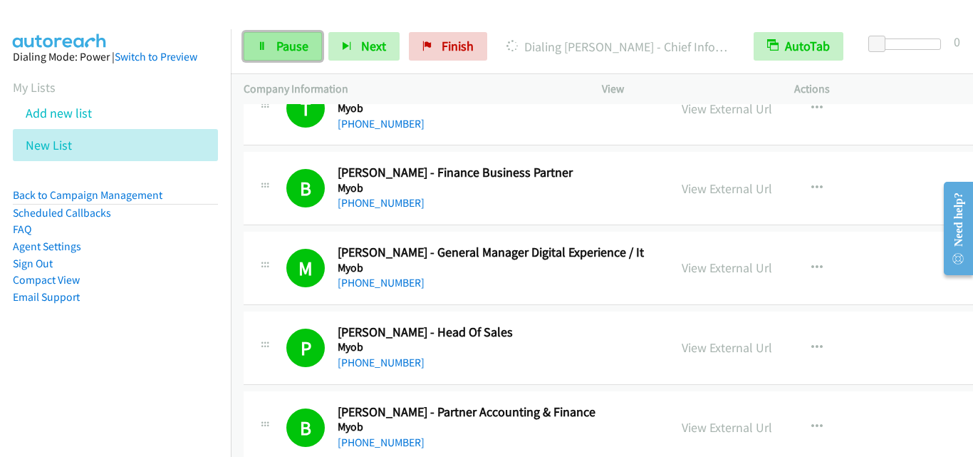
click at [268, 53] on link "Pause" at bounding box center [283, 46] width 78 height 29
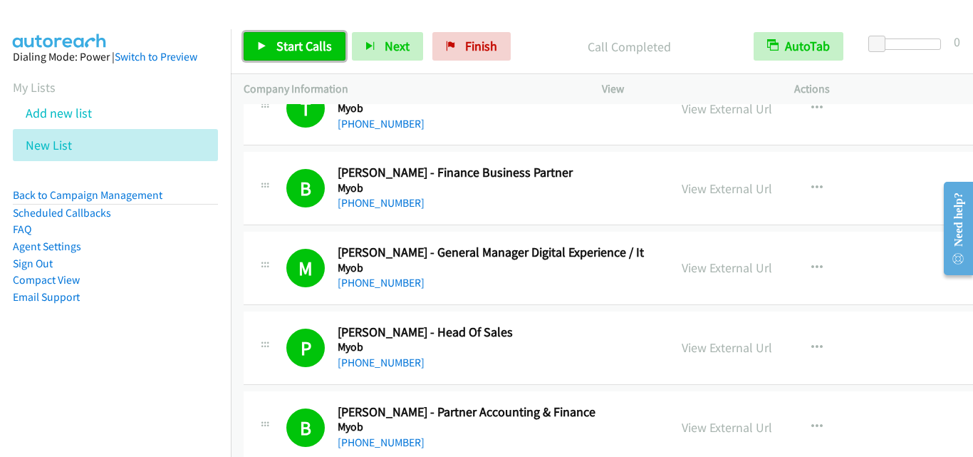
click at [317, 53] on span "Start Calls" at bounding box center [305, 46] width 56 height 16
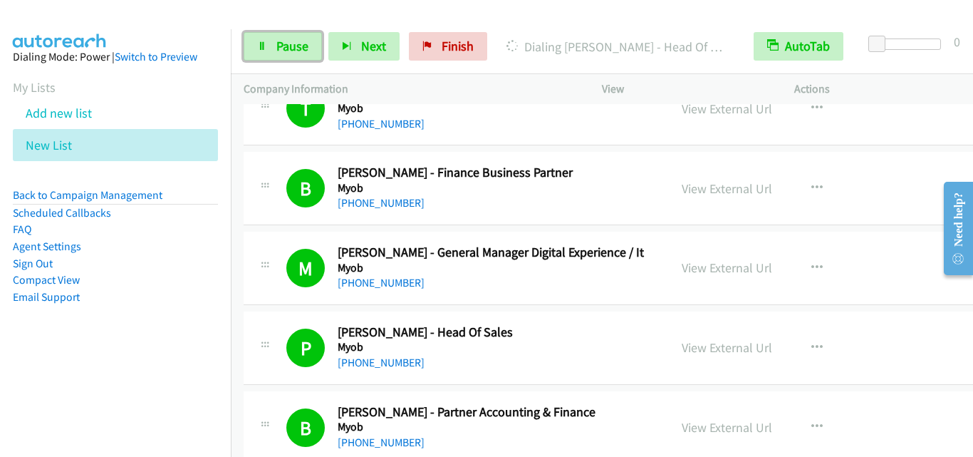
drag, startPoint x: 270, startPoint y: 58, endPoint x: 424, endPoint y: 220, distance: 223.8
click at [271, 57] on link "Pause" at bounding box center [283, 46] width 78 height 29
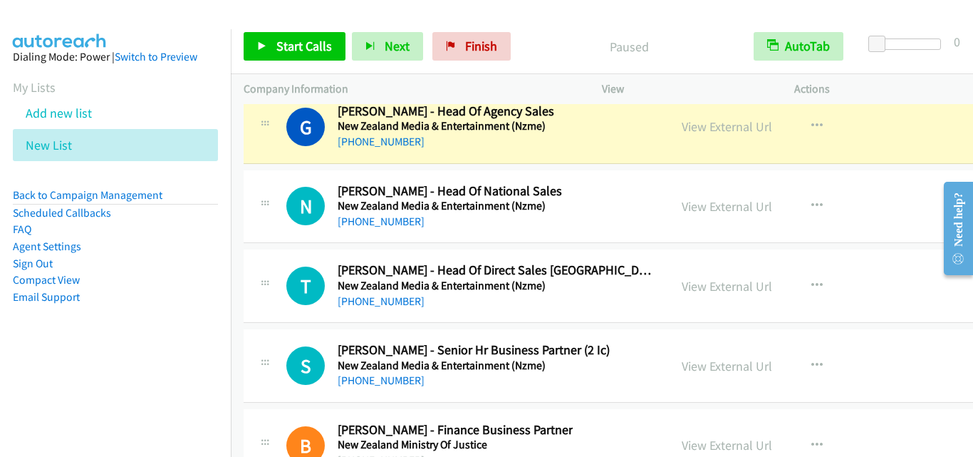
scroll to position [20311, 0]
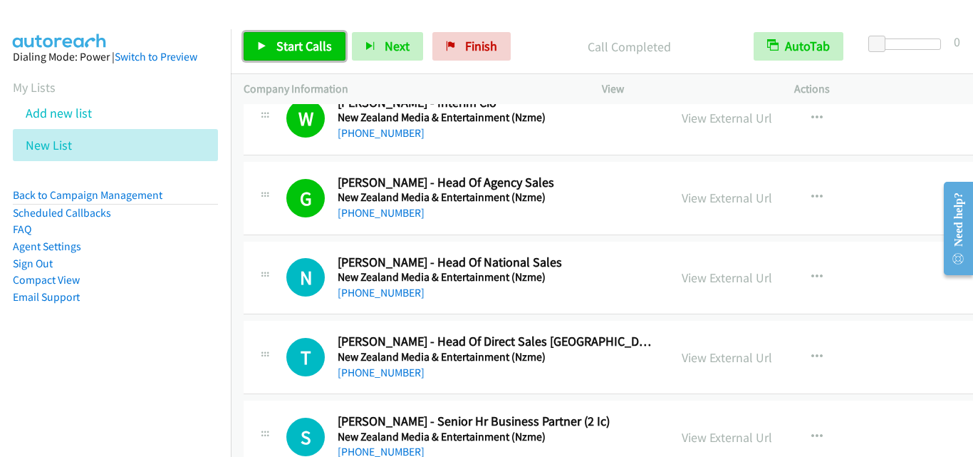
click at [326, 43] on span "Start Calls" at bounding box center [305, 46] width 56 height 16
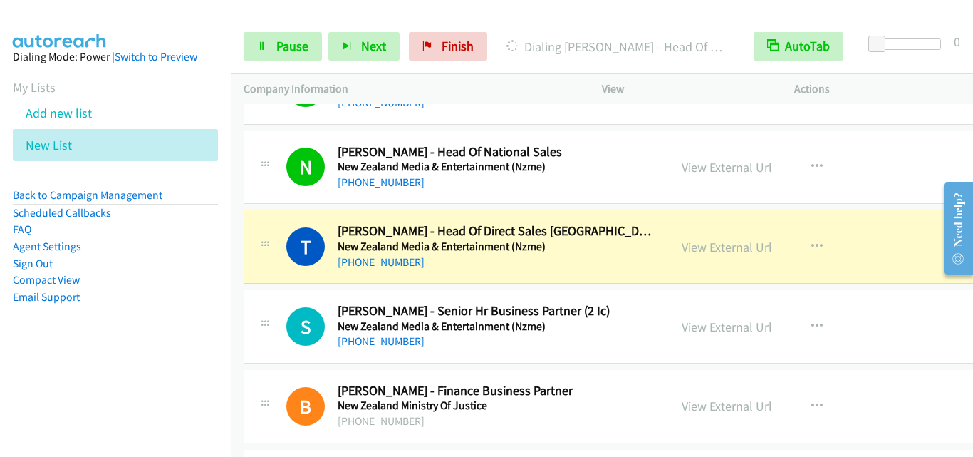
scroll to position [20453, 0]
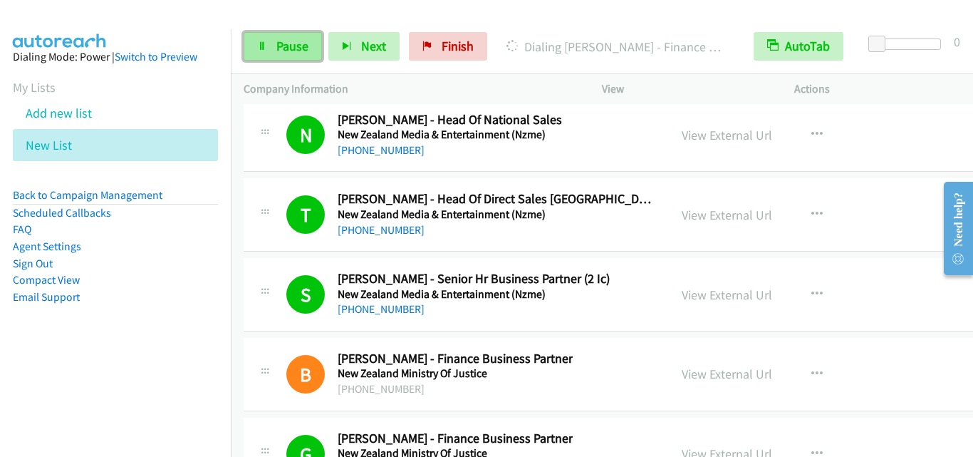
click at [277, 42] on span "Pause" at bounding box center [293, 46] width 32 height 16
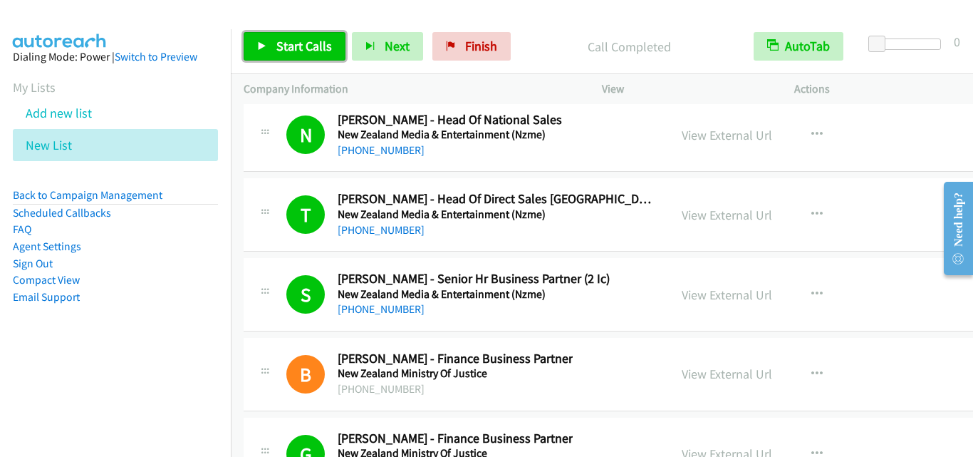
click at [271, 47] on link "Start Calls" at bounding box center [295, 46] width 102 height 29
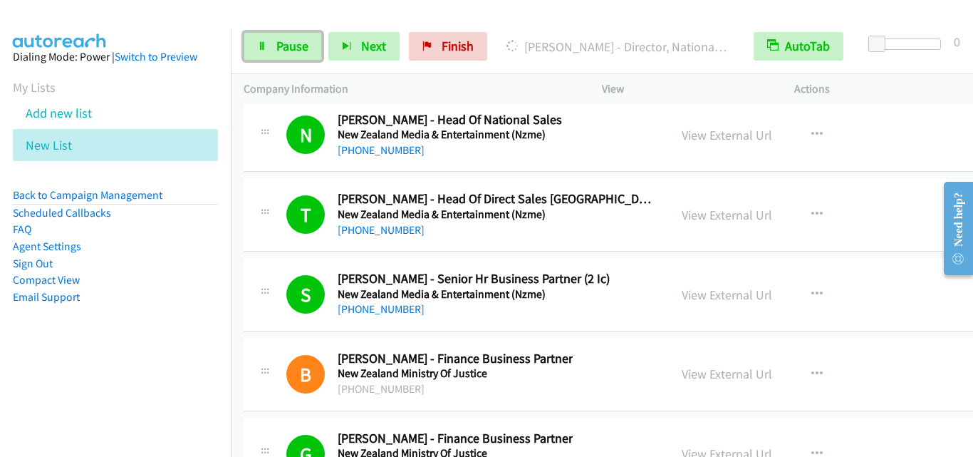
drag, startPoint x: 263, startPoint y: 41, endPoint x: 373, endPoint y: 211, distance: 202.0
click at [262, 42] on icon at bounding box center [262, 47] width 10 height 10
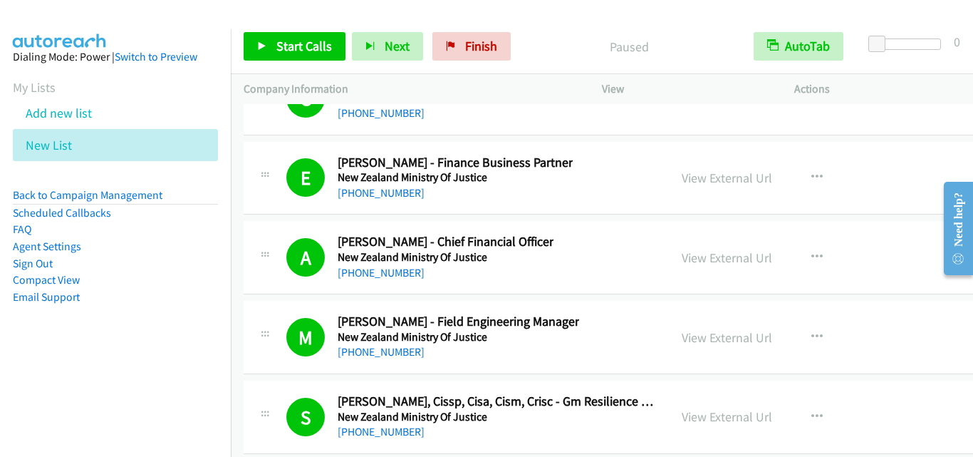
scroll to position [20810, 0]
click at [327, 53] on span "Start Calls" at bounding box center [305, 46] width 56 height 16
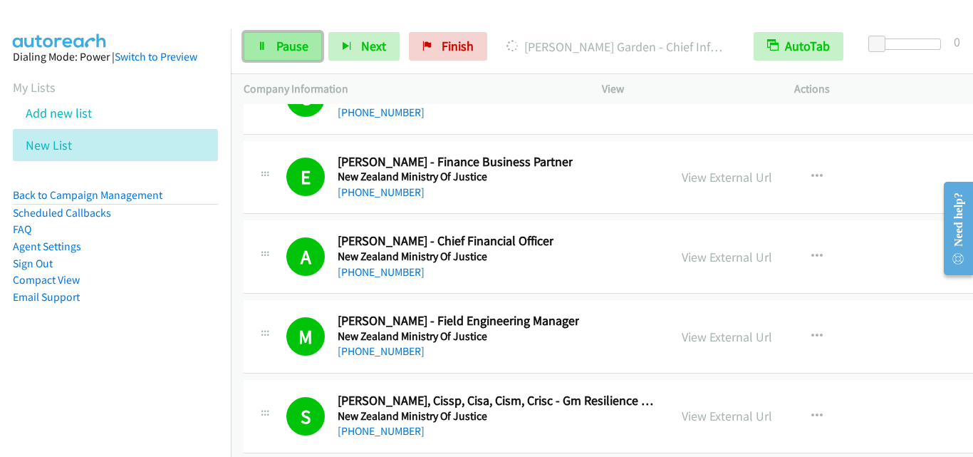
click at [279, 49] on span "Pause" at bounding box center [293, 46] width 32 height 16
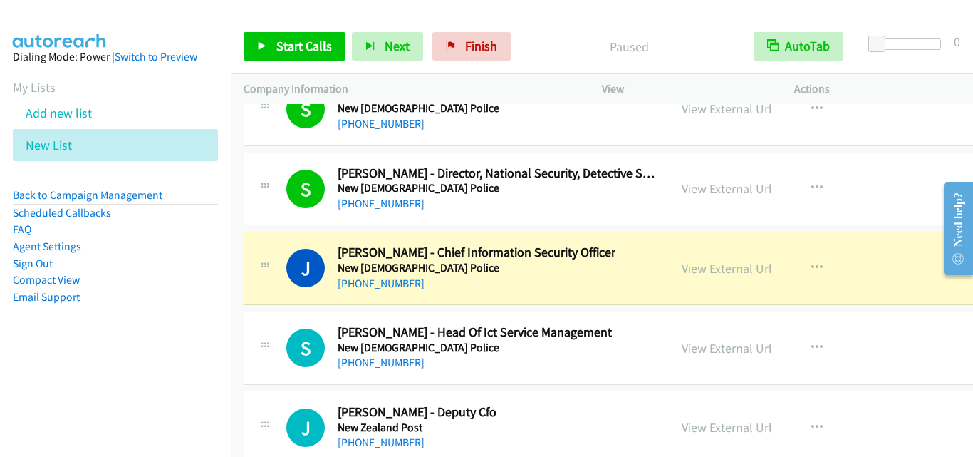
scroll to position [21166, 0]
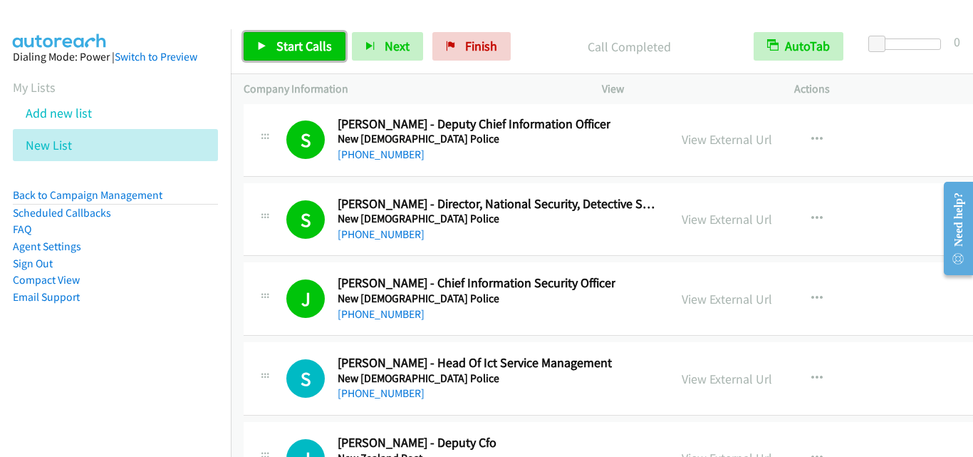
click at [306, 50] on span "Start Calls" at bounding box center [305, 46] width 56 height 16
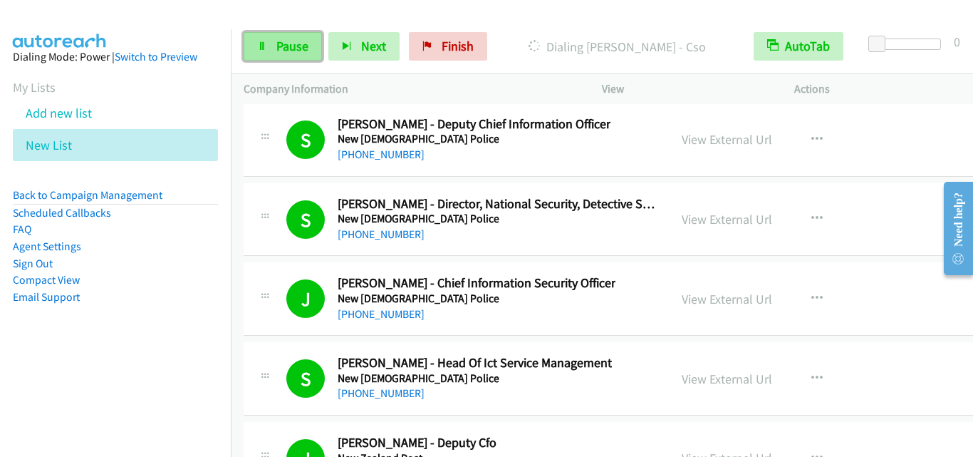
click at [257, 53] on link "Pause" at bounding box center [283, 46] width 78 height 29
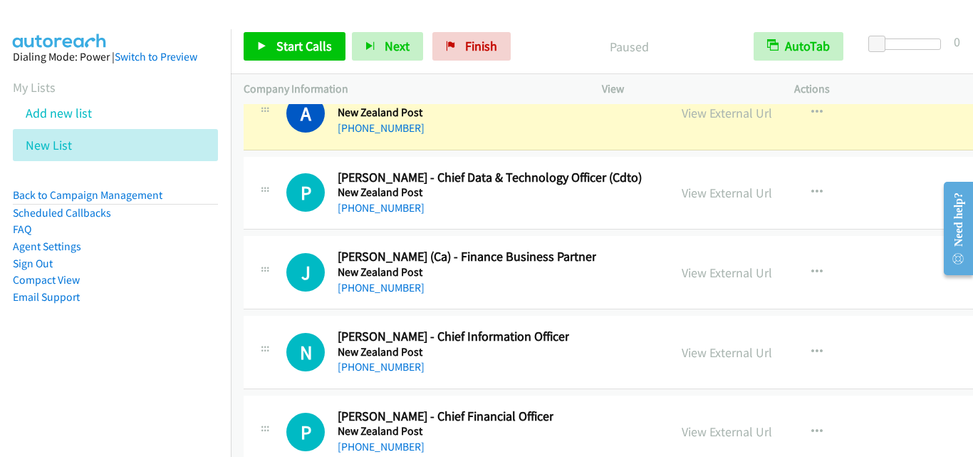
scroll to position [21594, 0]
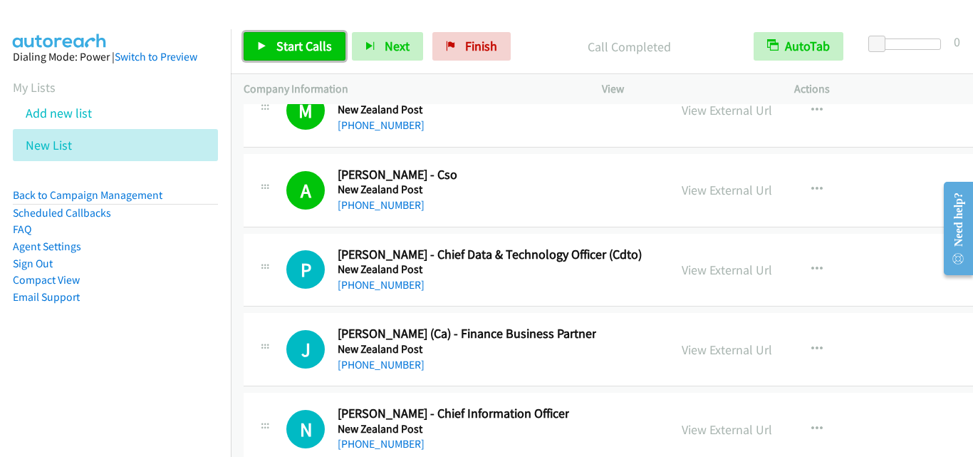
click at [277, 46] on span "Start Calls" at bounding box center [305, 46] width 56 height 16
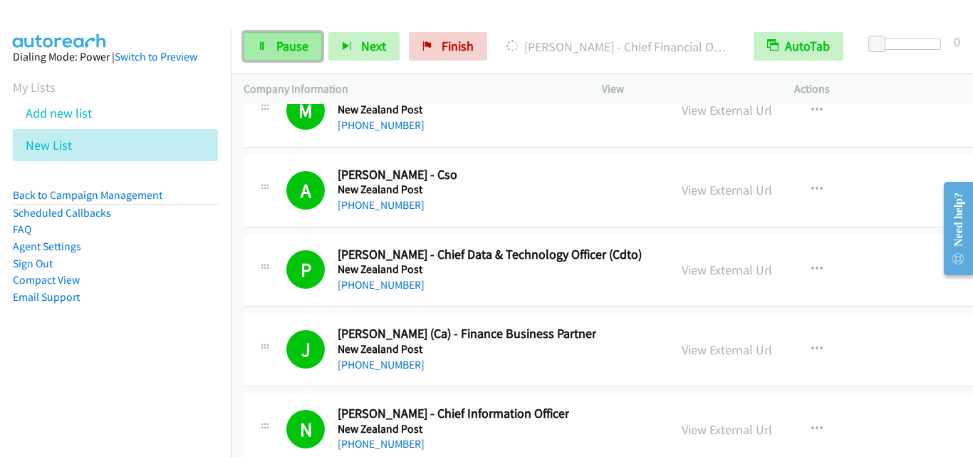
click at [292, 53] on span "Pause" at bounding box center [293, 46] width 32 height 16
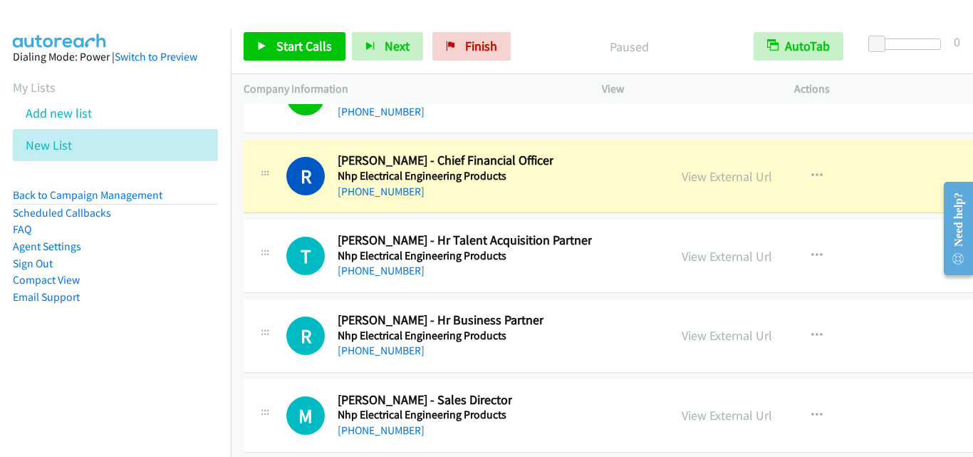
scroll to position [22164, 0]
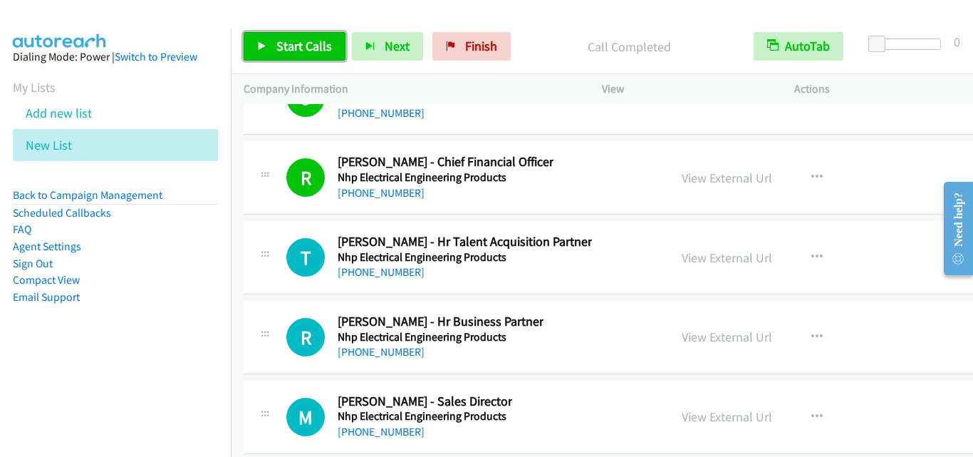
click at [282, 37] on link "Start Calls" at bounding box center [295, 46] width 102 height 29
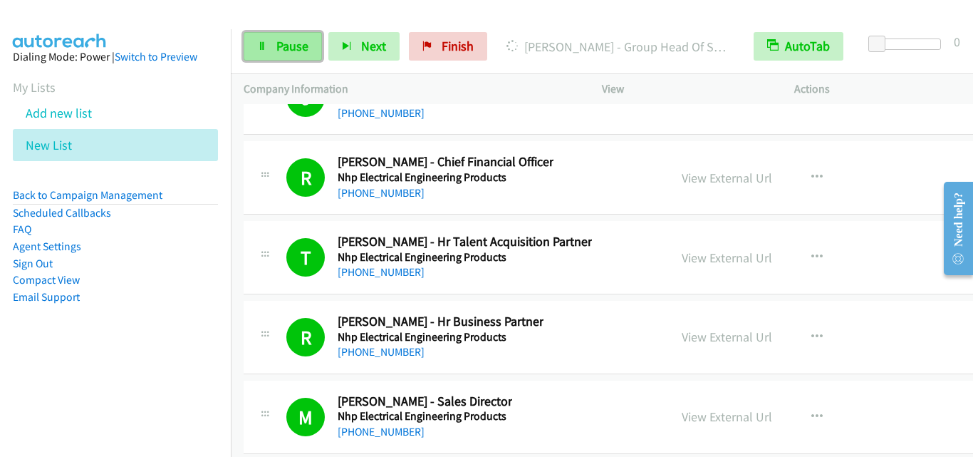
click at [306, 56] on link "Pause" at bounding box center [283, 46] width 78 height 29
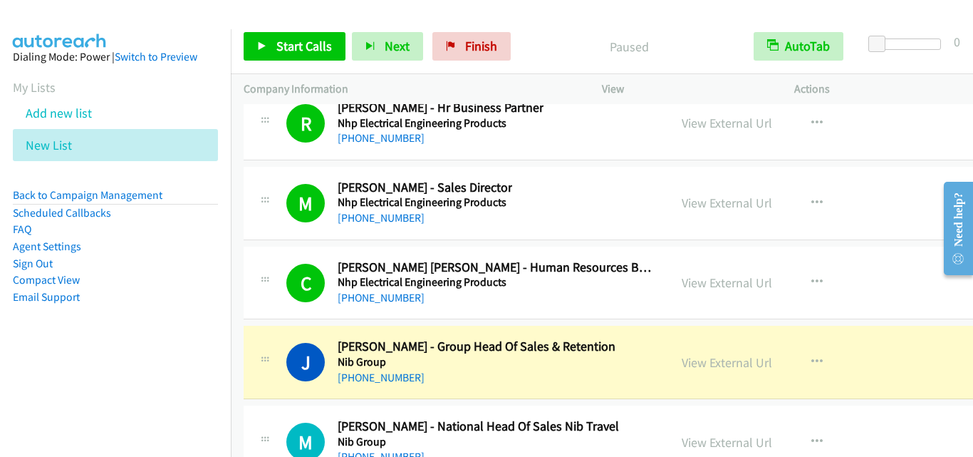
scroll to position [22520, 0]
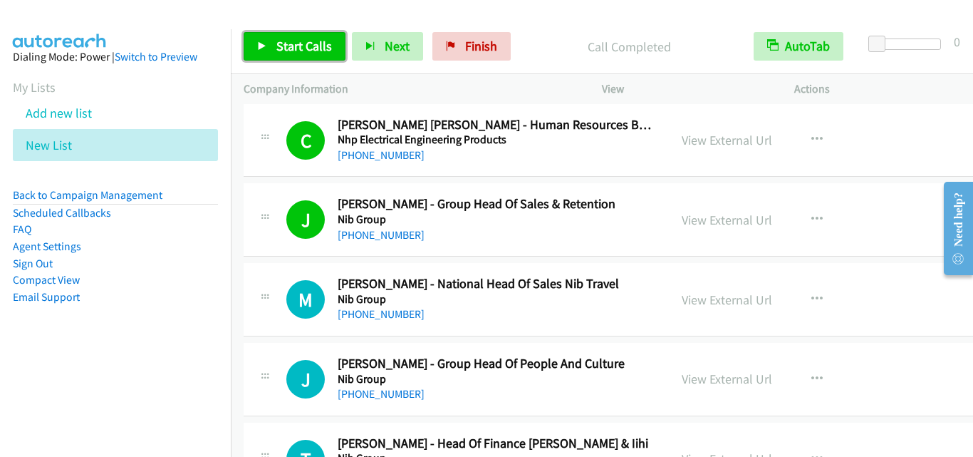
click at [327, 39] on span "Start Calls" at bounding box center [305, 46] width 56 height 16
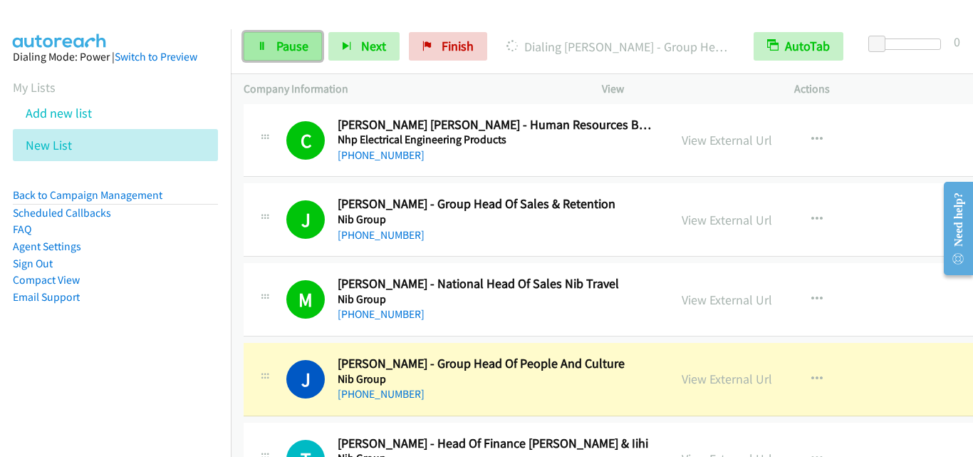
click at [287, 42] on span "Pause" at bounding box center [293, 46] width 32 height 16
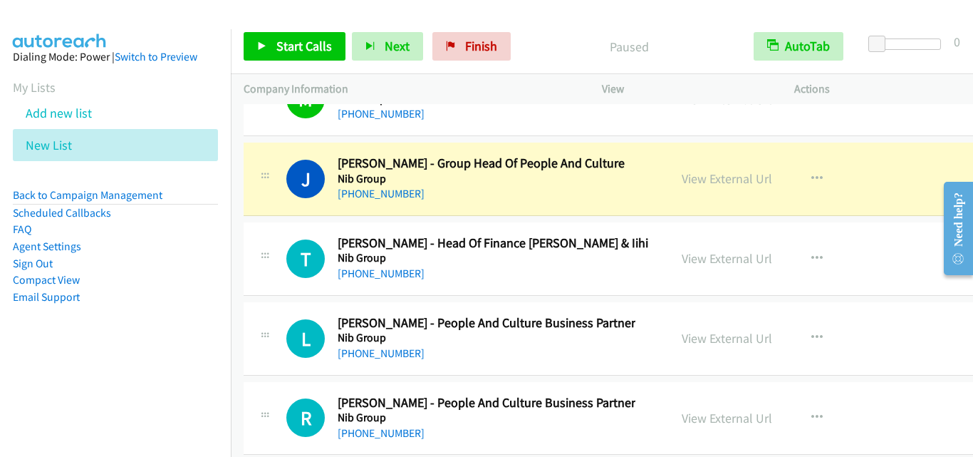
scroll to position [22734, 0]
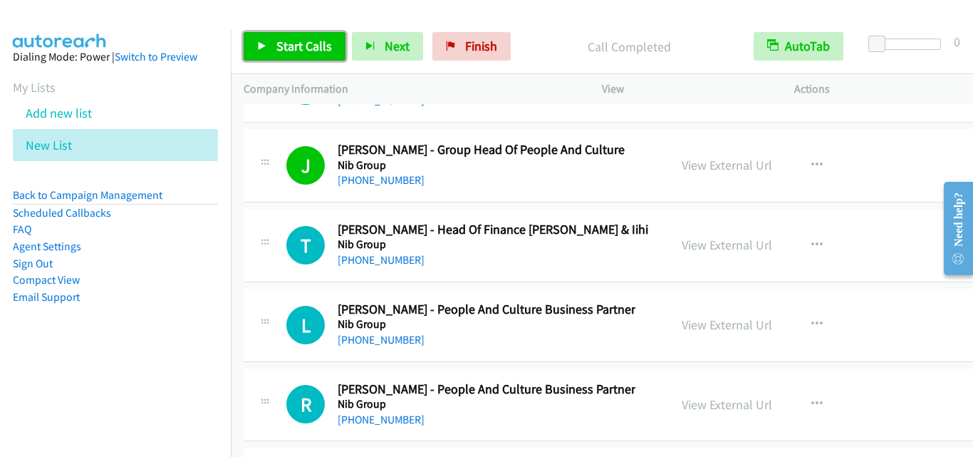
click at [323, 43] on span "Start Calls" at bounding box center [305, 46] width 56 height 16
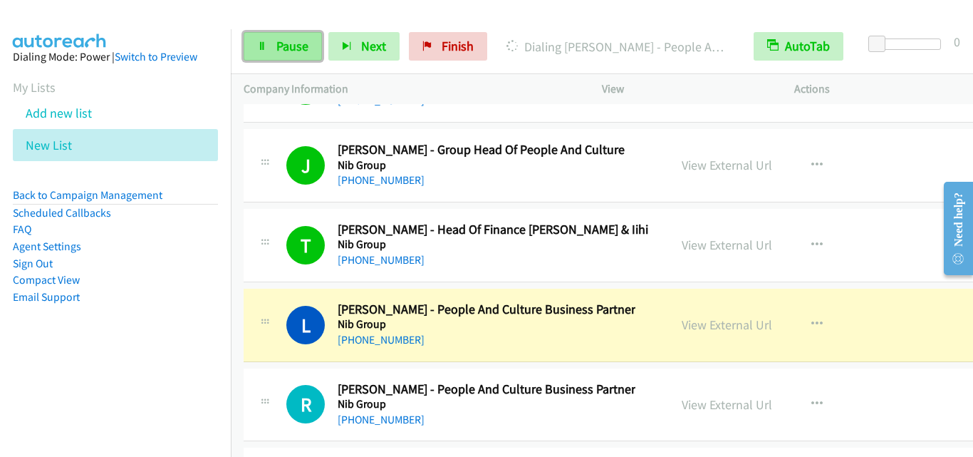
click at [271, 44] on link "Pause" at bounding box center [283, 46] width 78 height 29
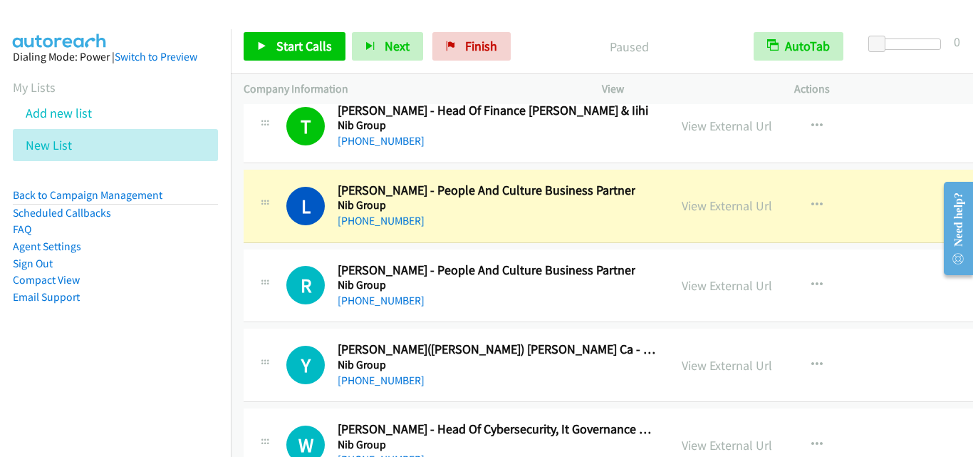
scroll to position [22876, 0]
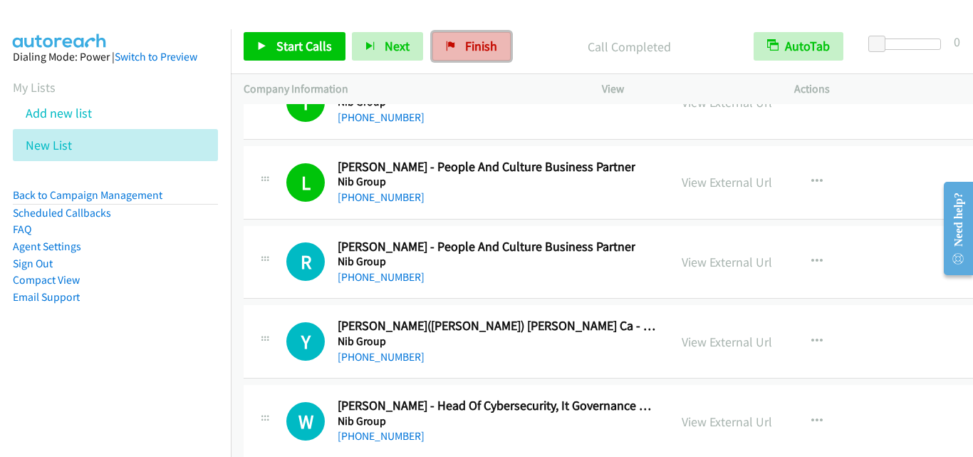
click at [455, 48] on link "Finish" at bounding box center [472, 46] width 78 height 29
